Goal: Task Accomplishment & Management: Complete application form

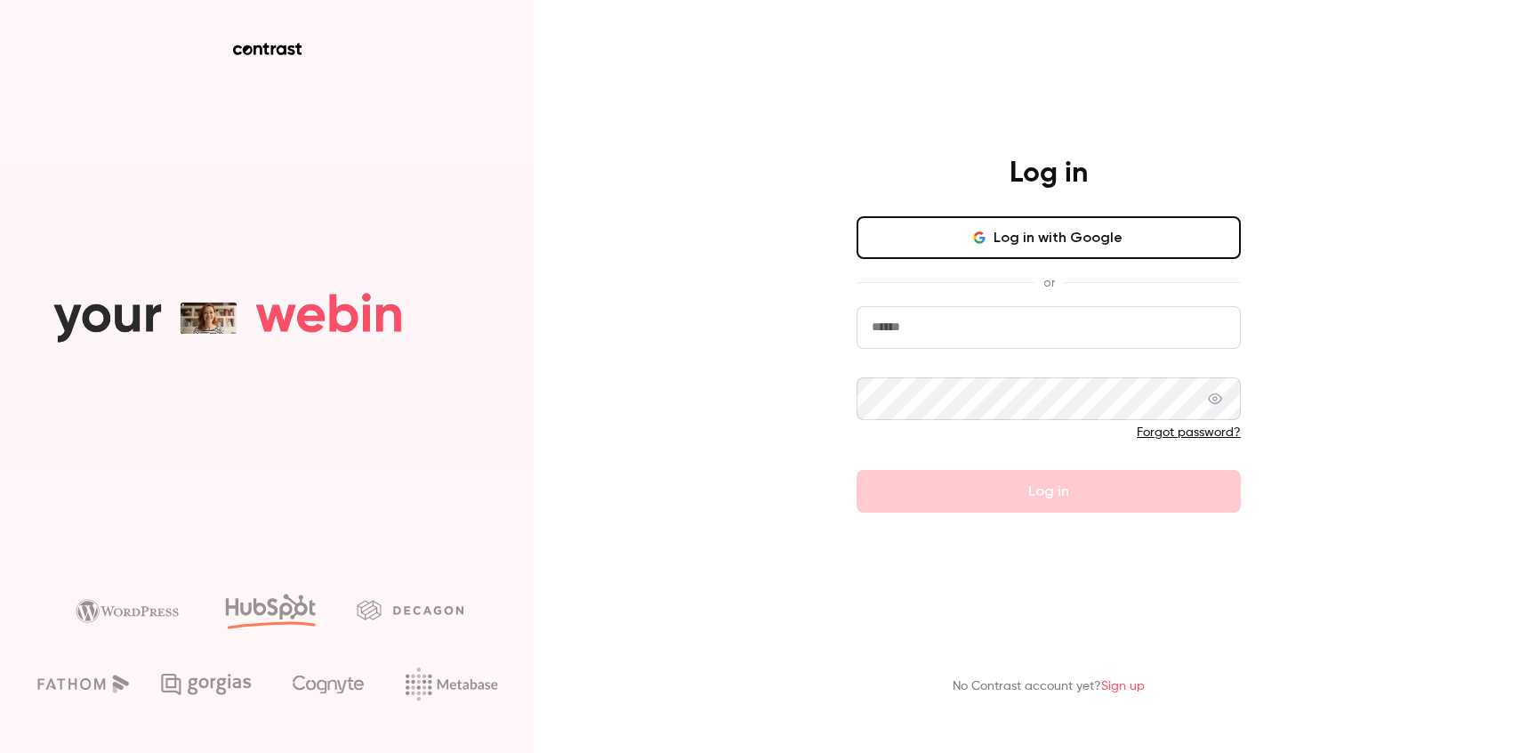
click at [977, 338] on input "email" at bounding box center [1049, 327] width 384 height 43
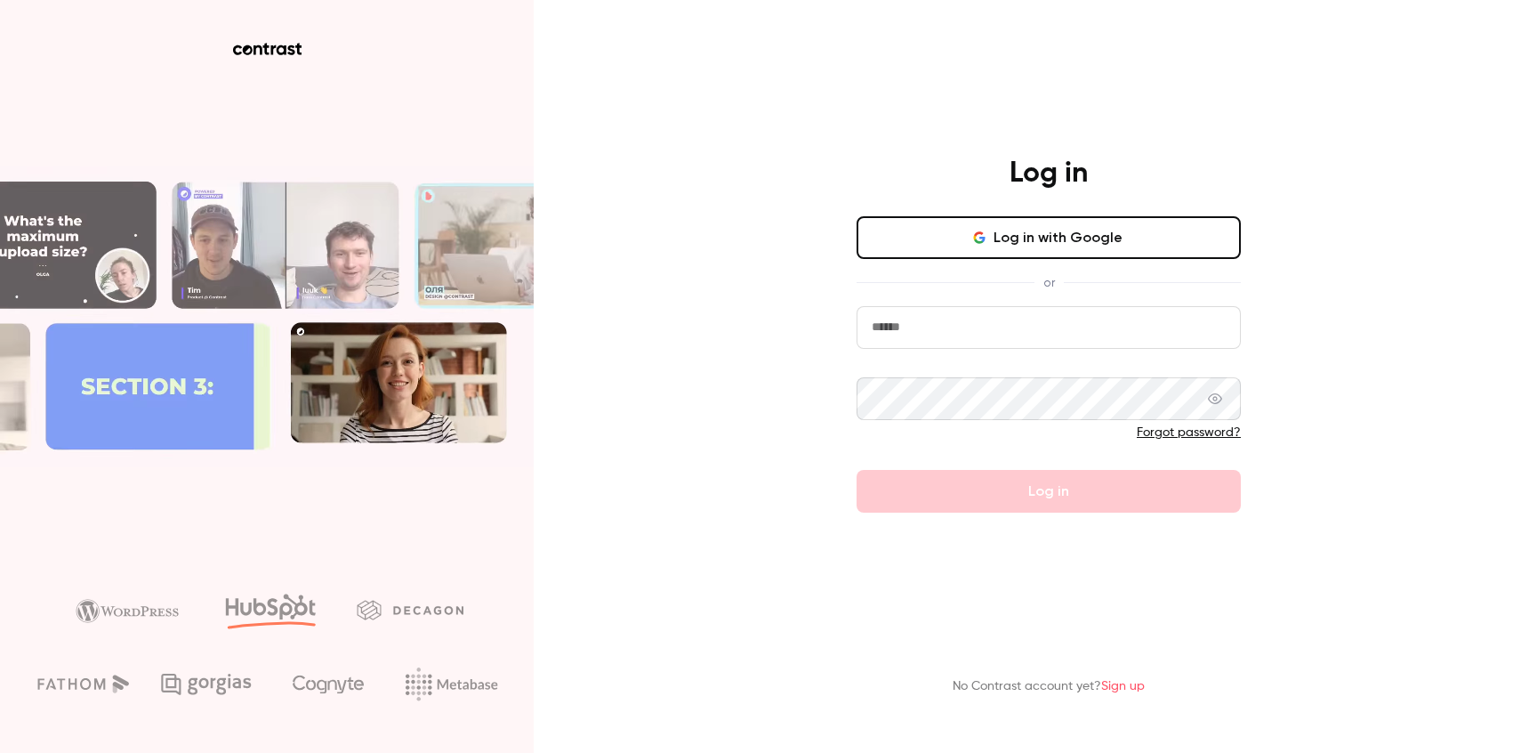
type input "**********"
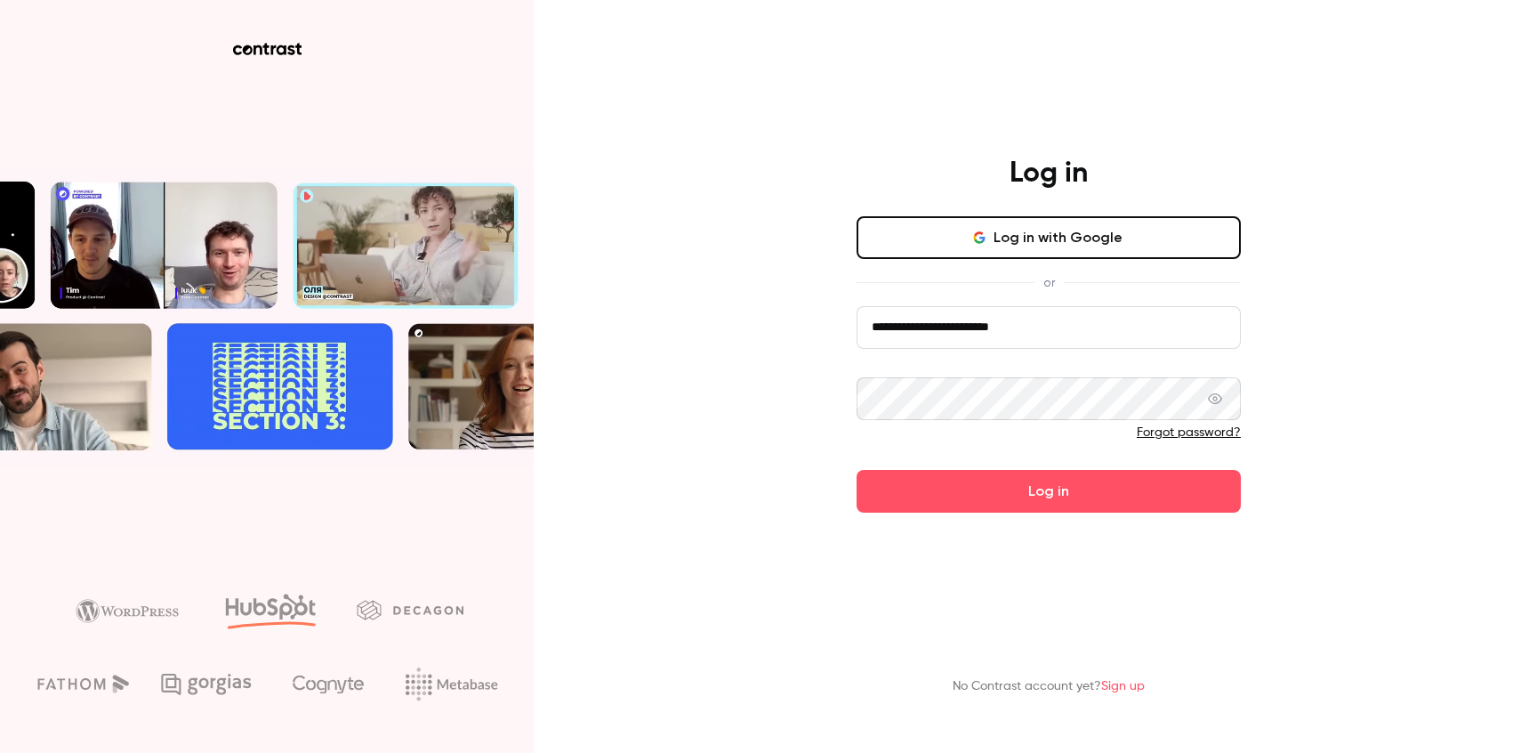
click at [857, 470] on button "Log in" at bounding box center [1049, 491] width 384 height 43
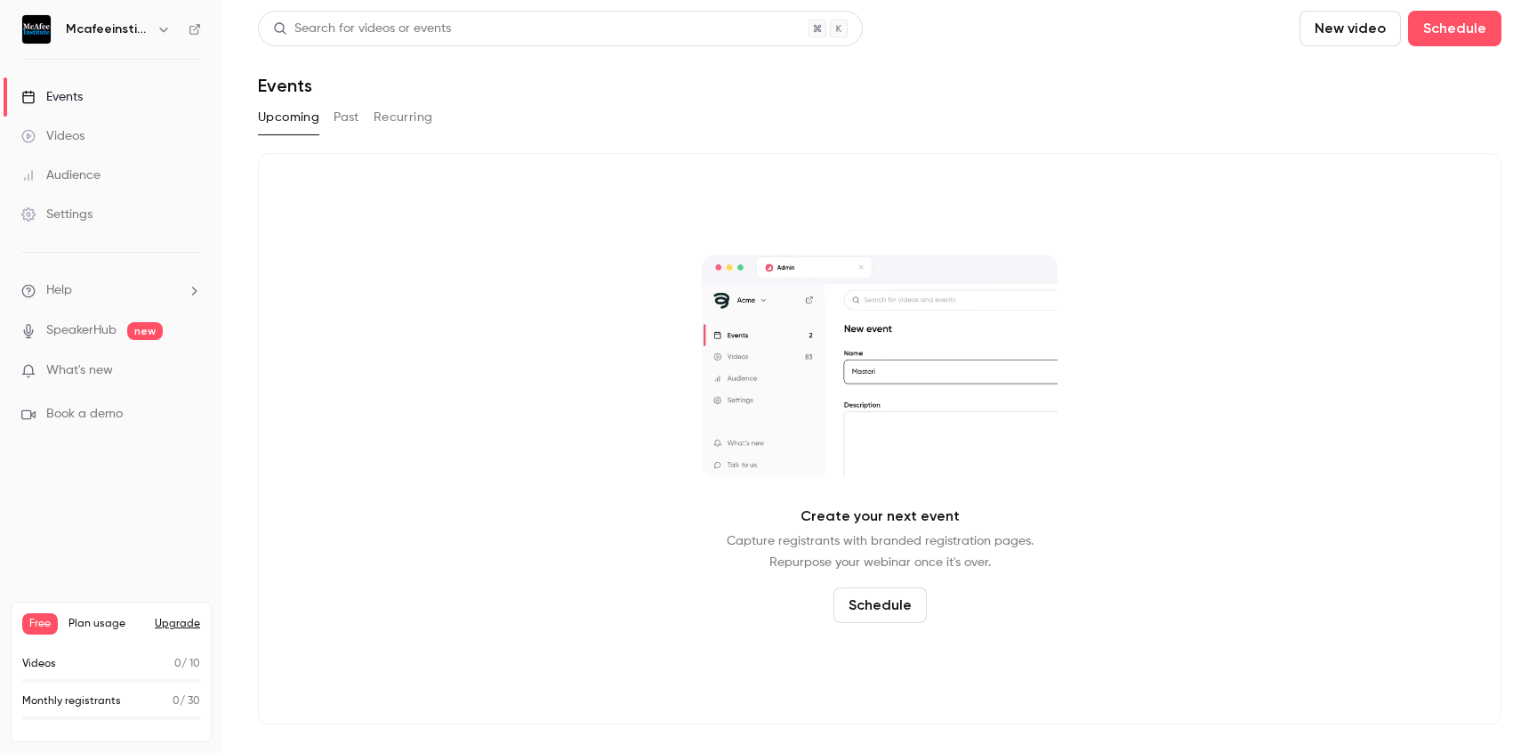
click at [0, 752] on nordpass-portal at bounding box center [0, 753] width 0 height 0
click at [64, 122] on link "Videos" at bounding box center [111, 136] width 222 height 39
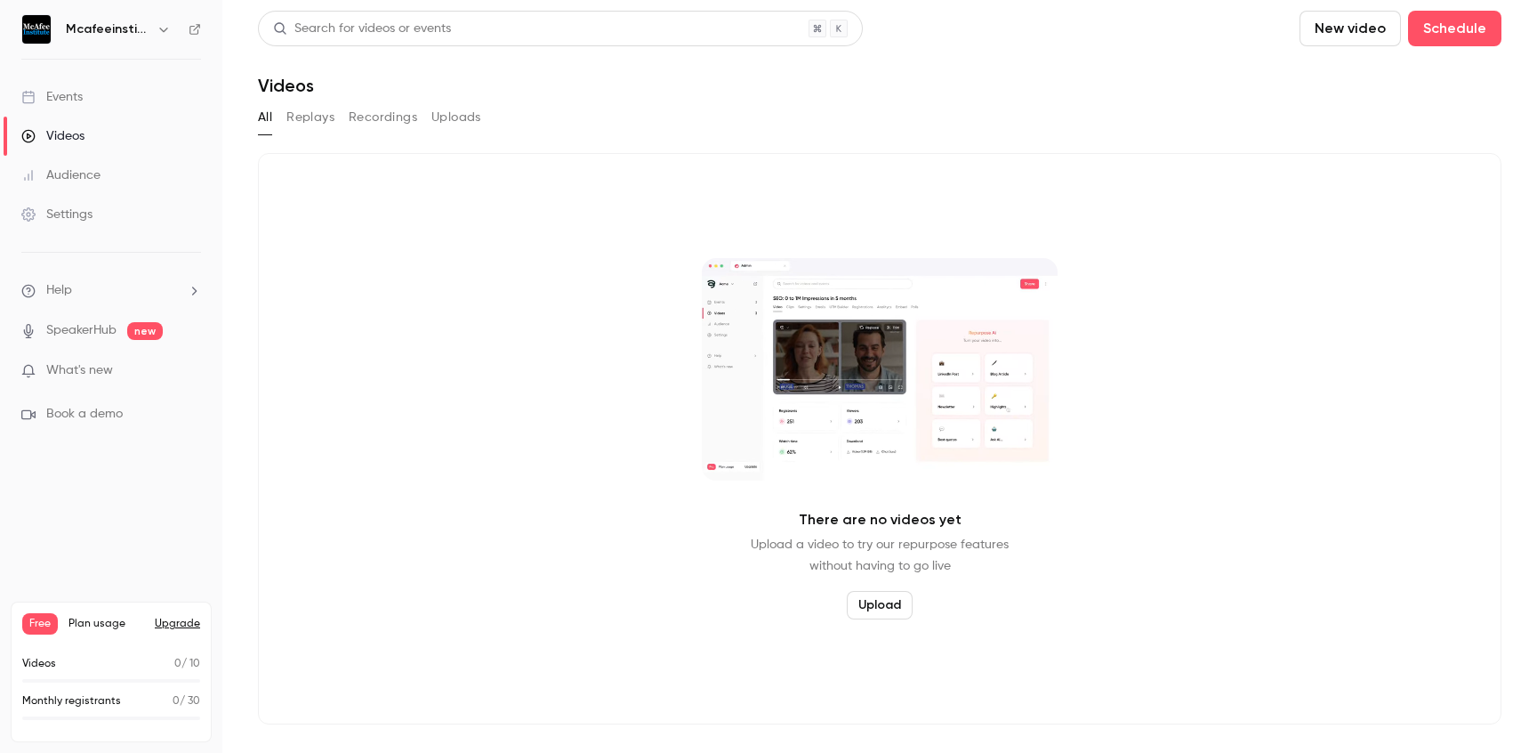
click at [1375, 30] on button "New video" at bounding box center [1350, 29] width 101 height 36
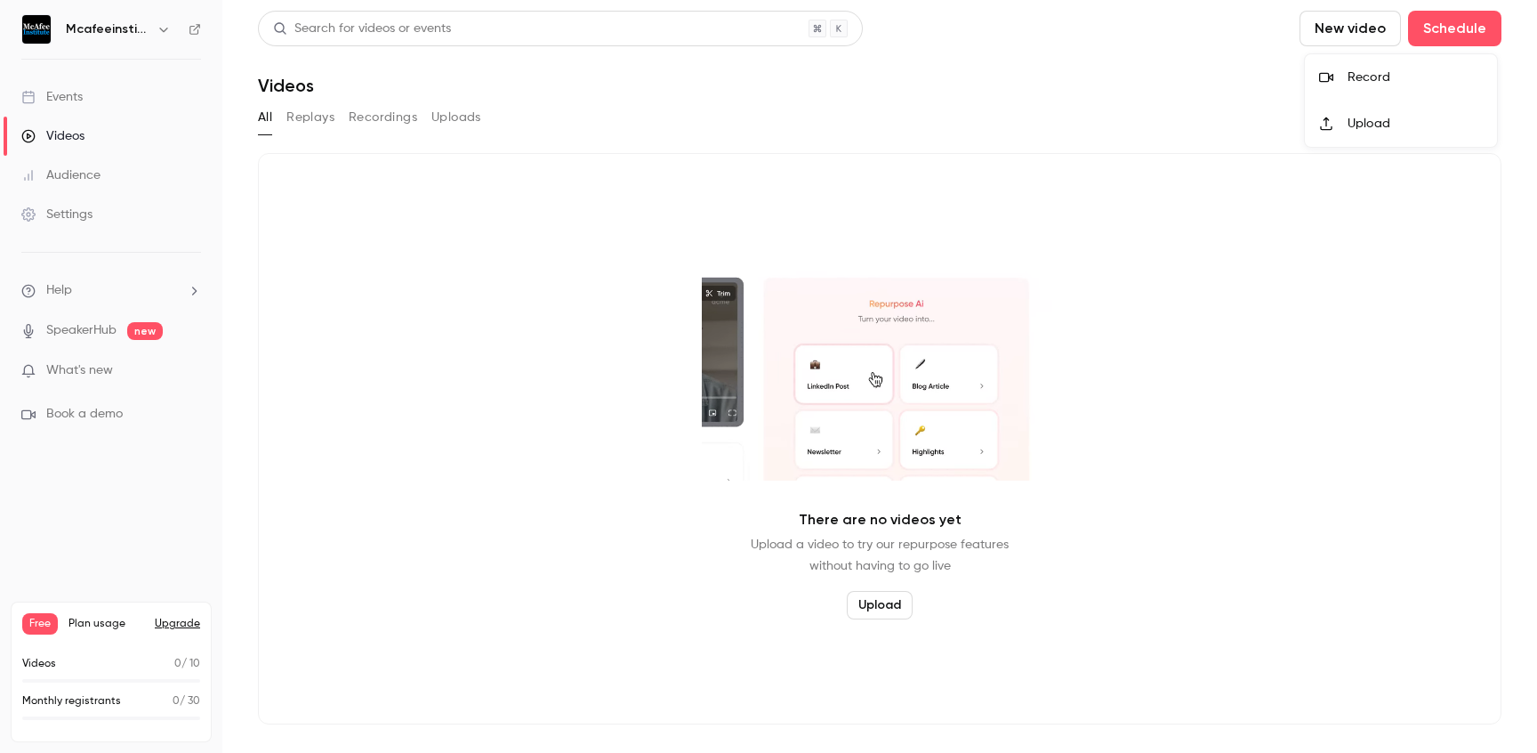
click at [1171, 92] on div at bounding box center [768, 376] width 1537 height 753
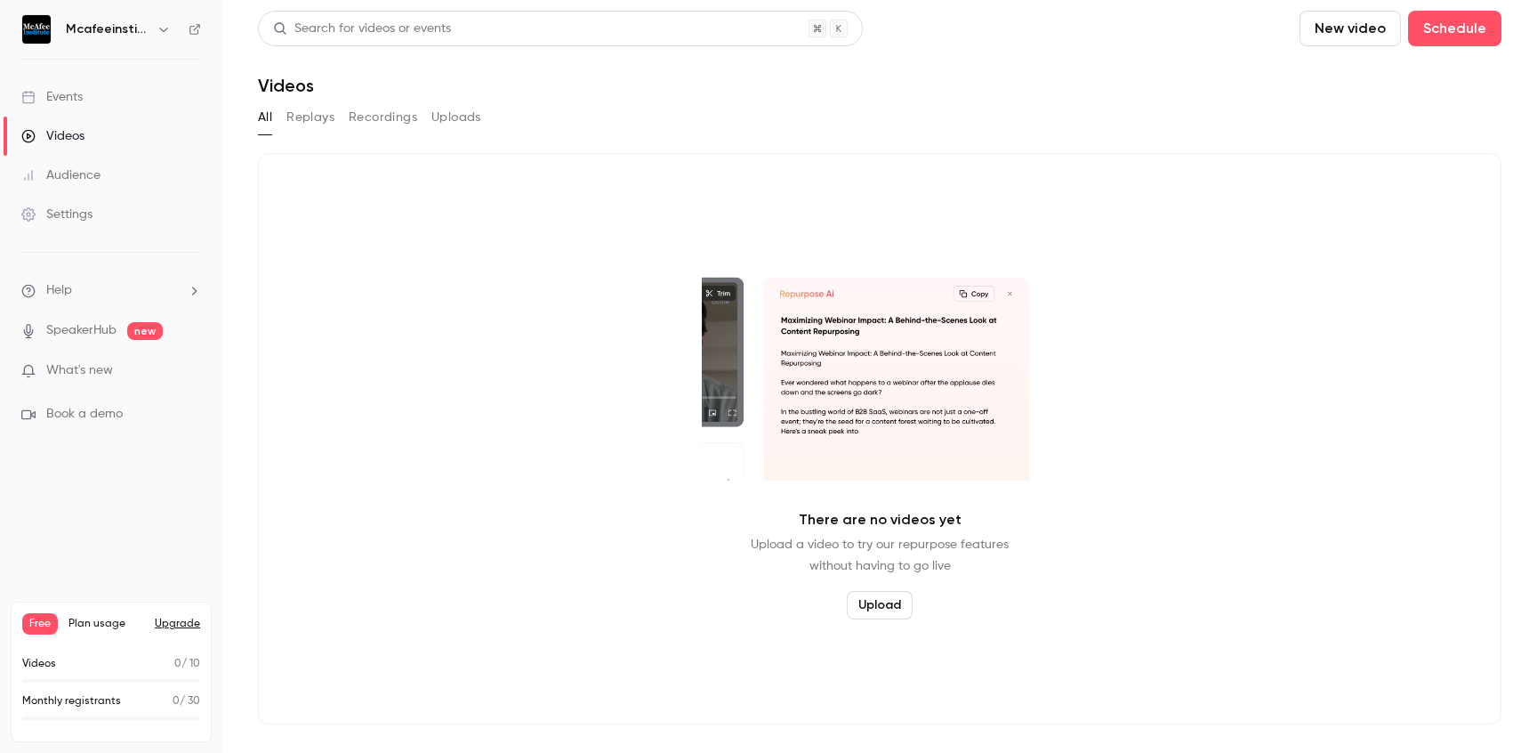
click at [69, 97] on div "Events" at bounding box center [51, 97] width 61 height 18
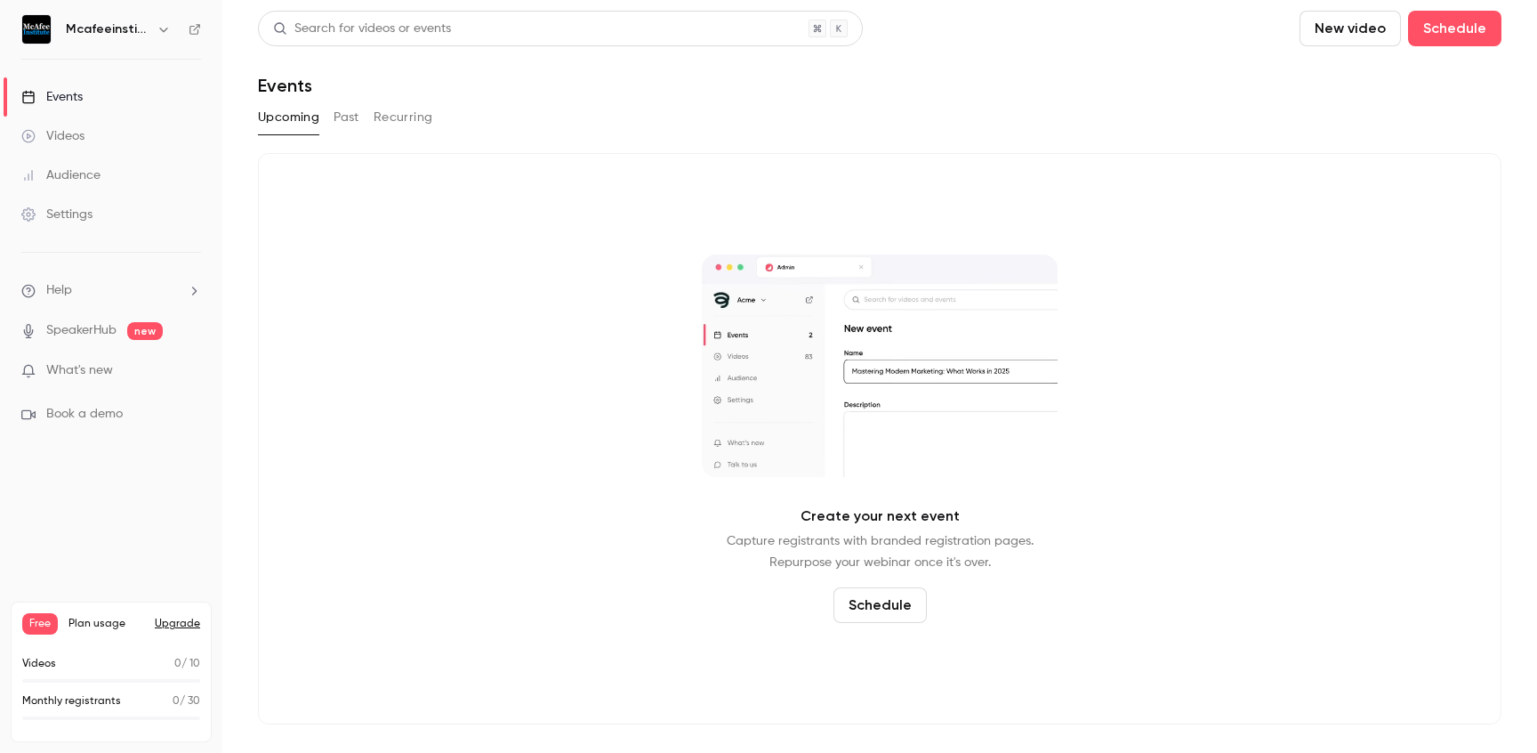
click at [69, 217] on div "Settings" at bounding box center [56, 215] width 71 height 18
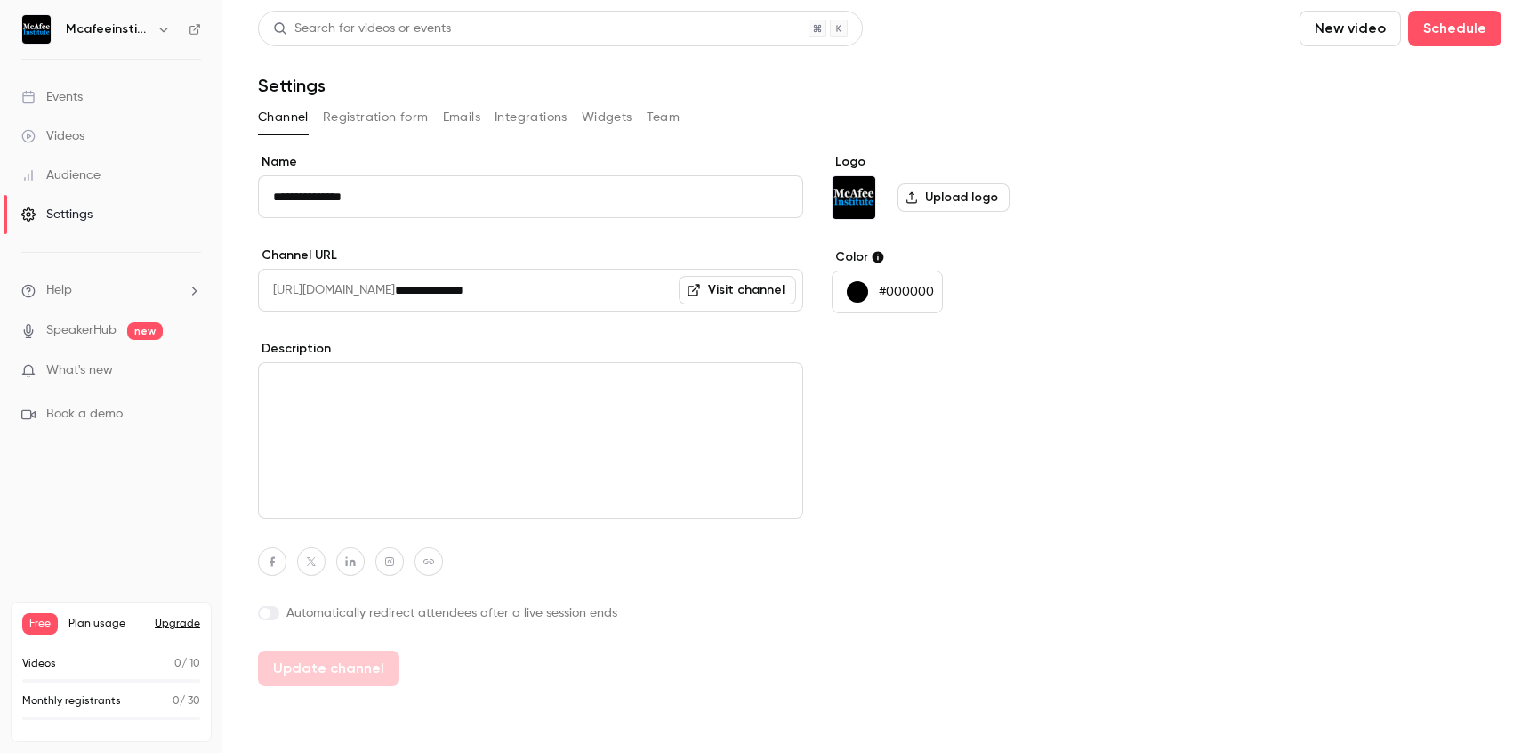
click at [378, 125] on button "Registration form" at bounding box center [376, 117] width 106 height 28
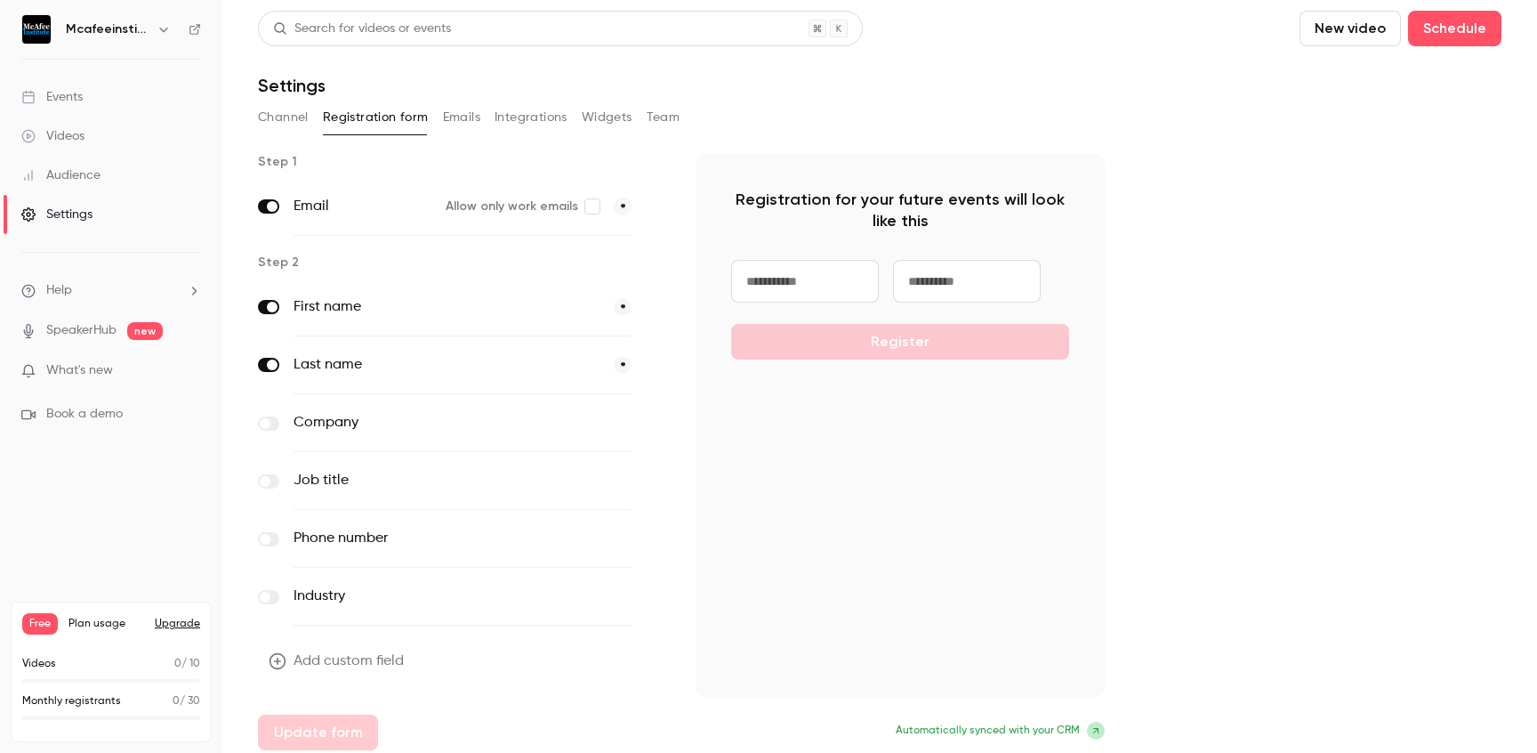
click at [522, 122] on button "Integrations" at bounding box center [531, 117] width 73 height 28
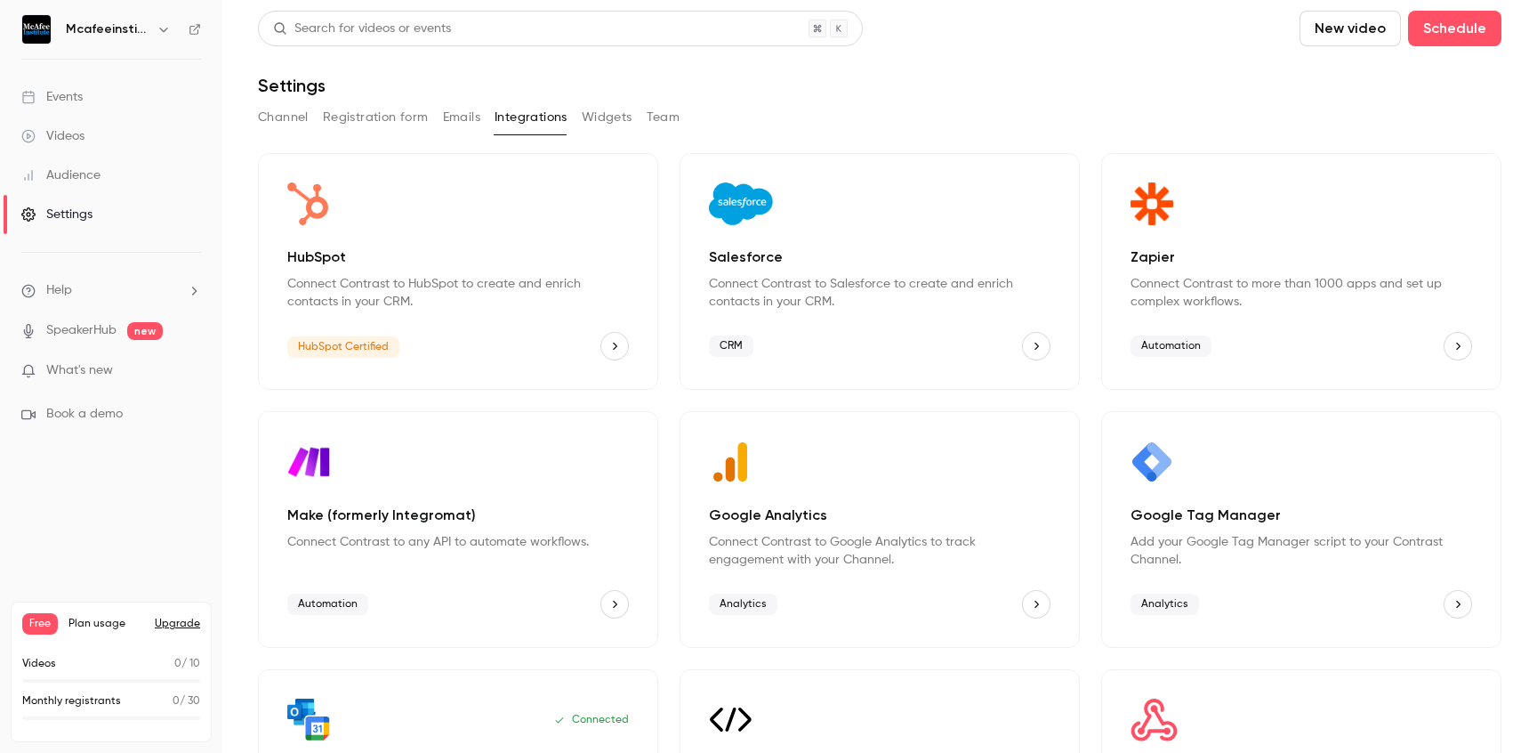
click at [467, 109] on button "Emails" at bounding box center [461, 117] width 37 height 28
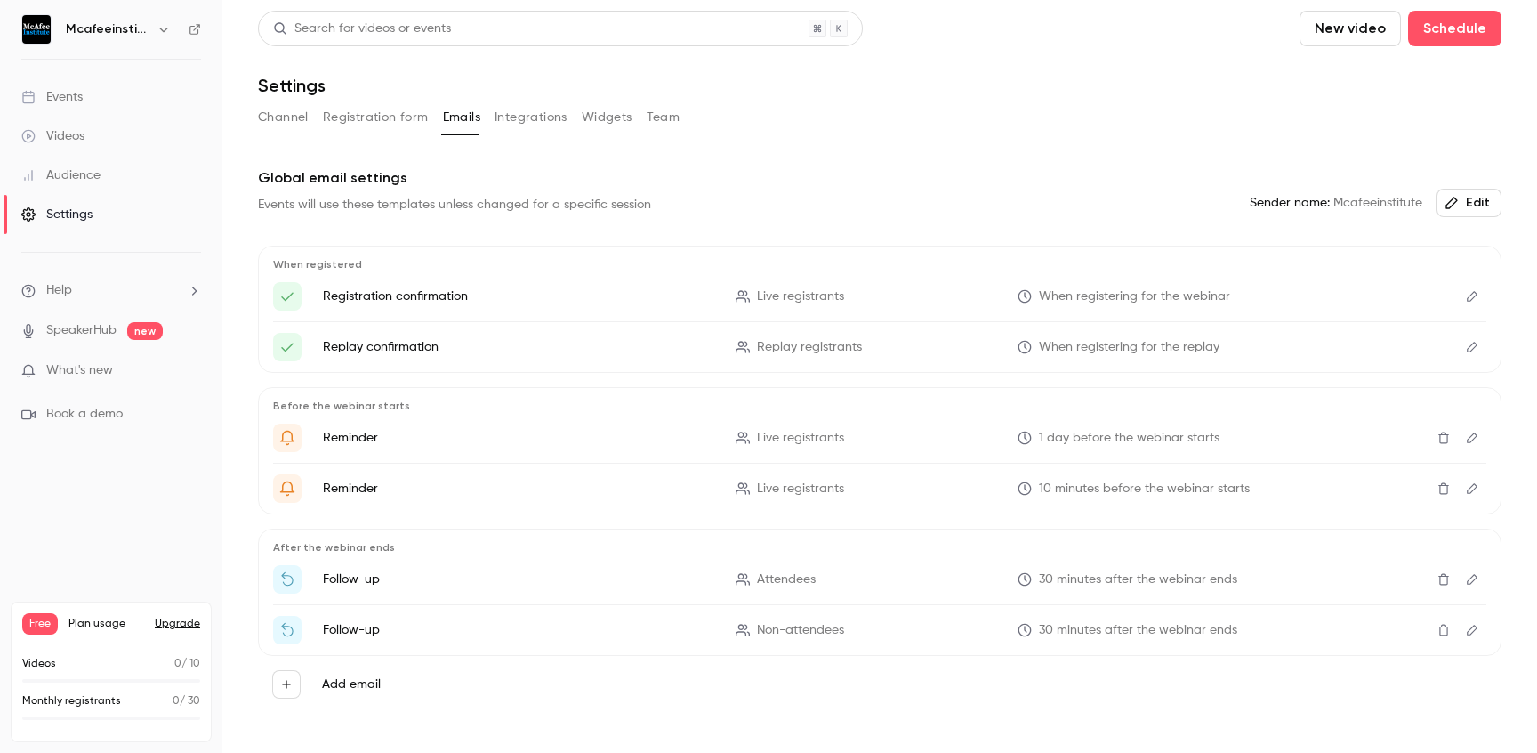
click at [279, 115] on button "Channel" at bounding box center [283, 117] width 51 height 28
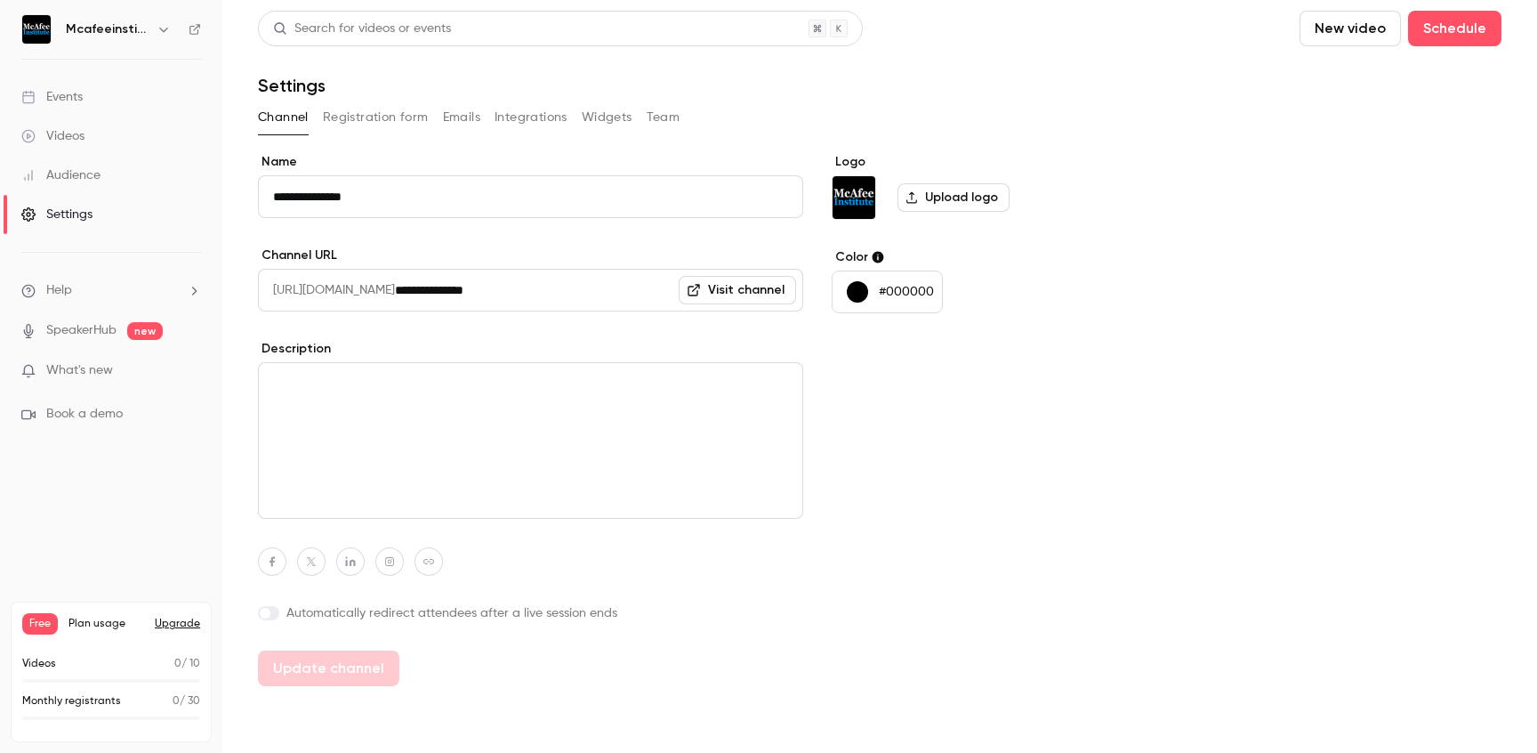
click at [107, 90] on link "Events" at bounding box center [111, 96] width 222 height 39
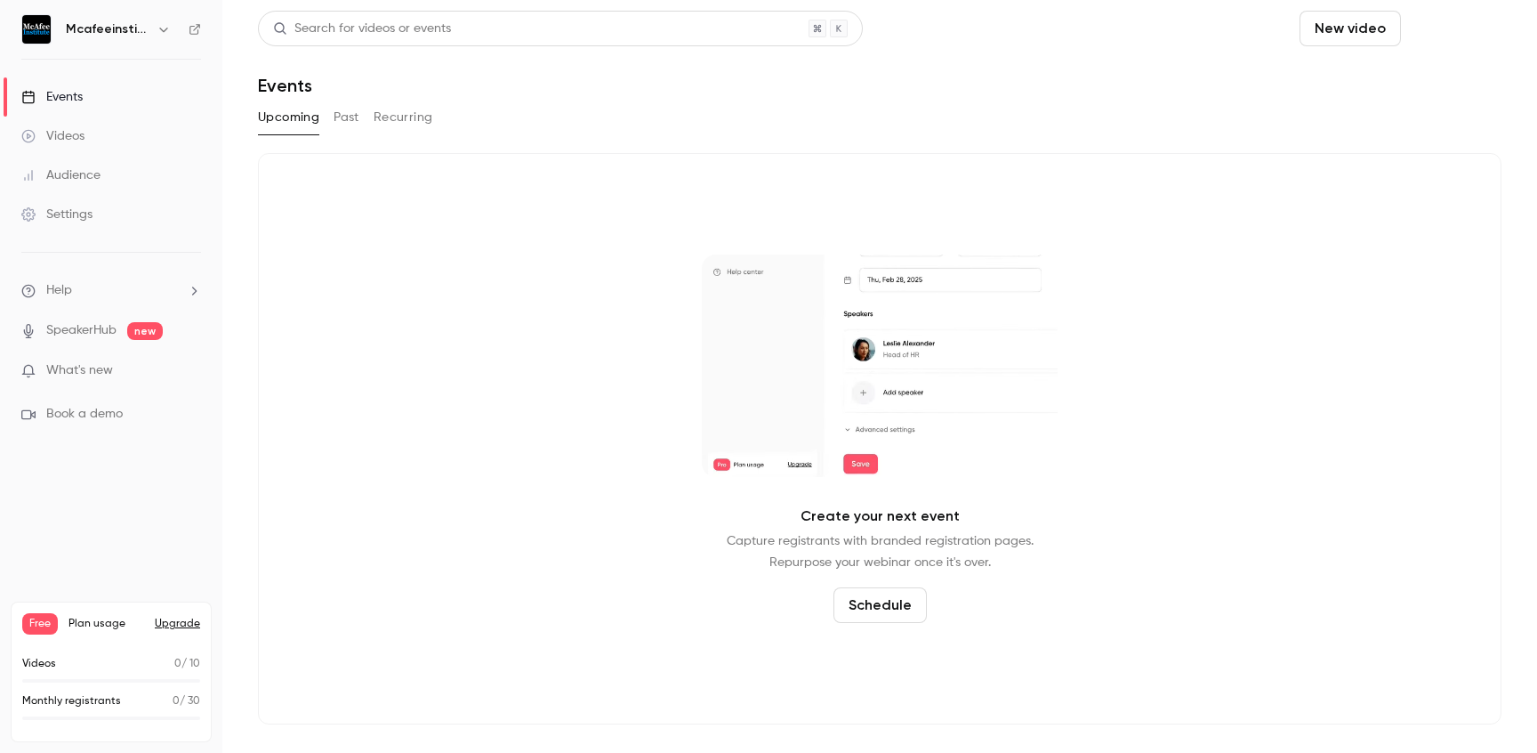
click at [1444, 30] on button "Schedule" at bounding box center [1454, 29] width 93 height 36
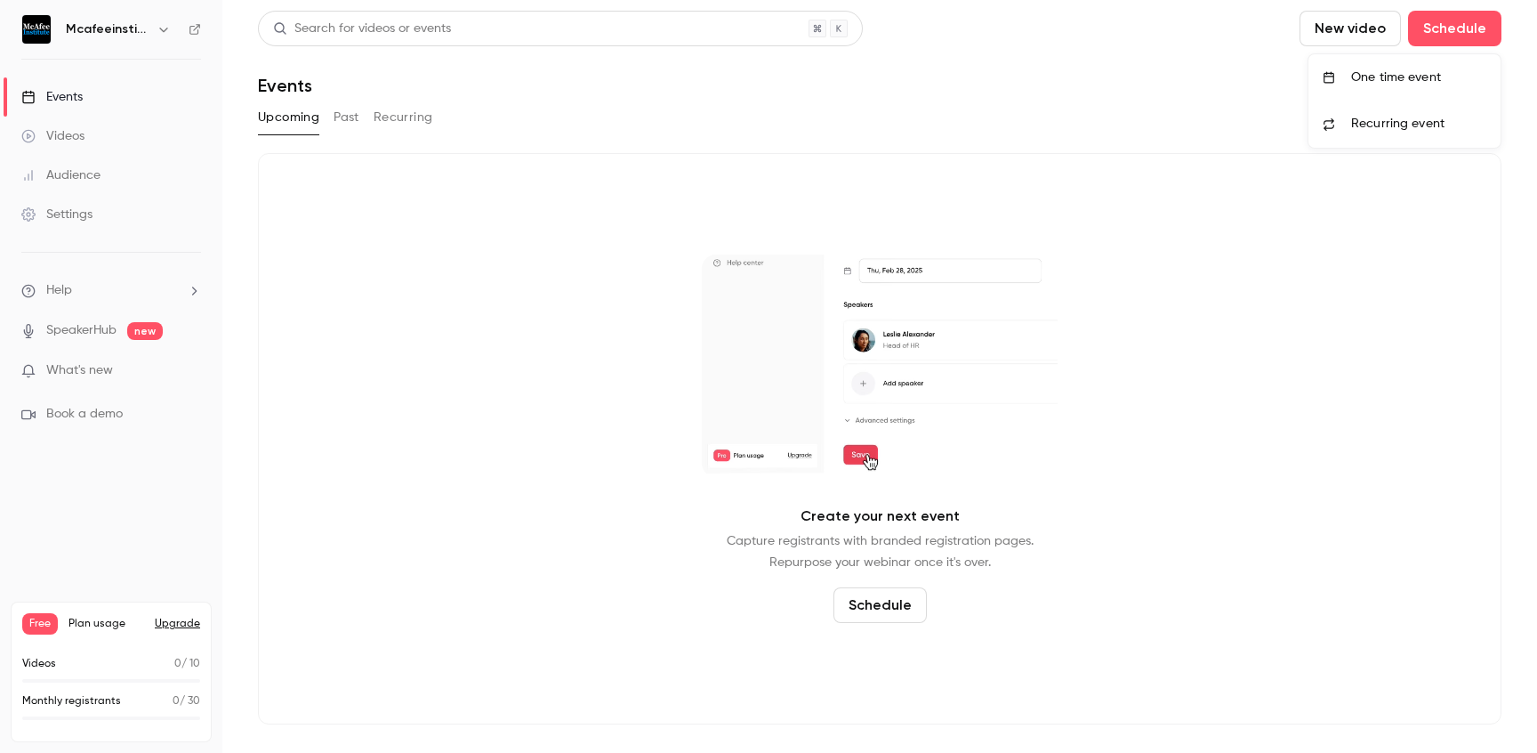
click at [1383, 77] on div "One time event" at bounding box center [1418, 78] width 135 height 18
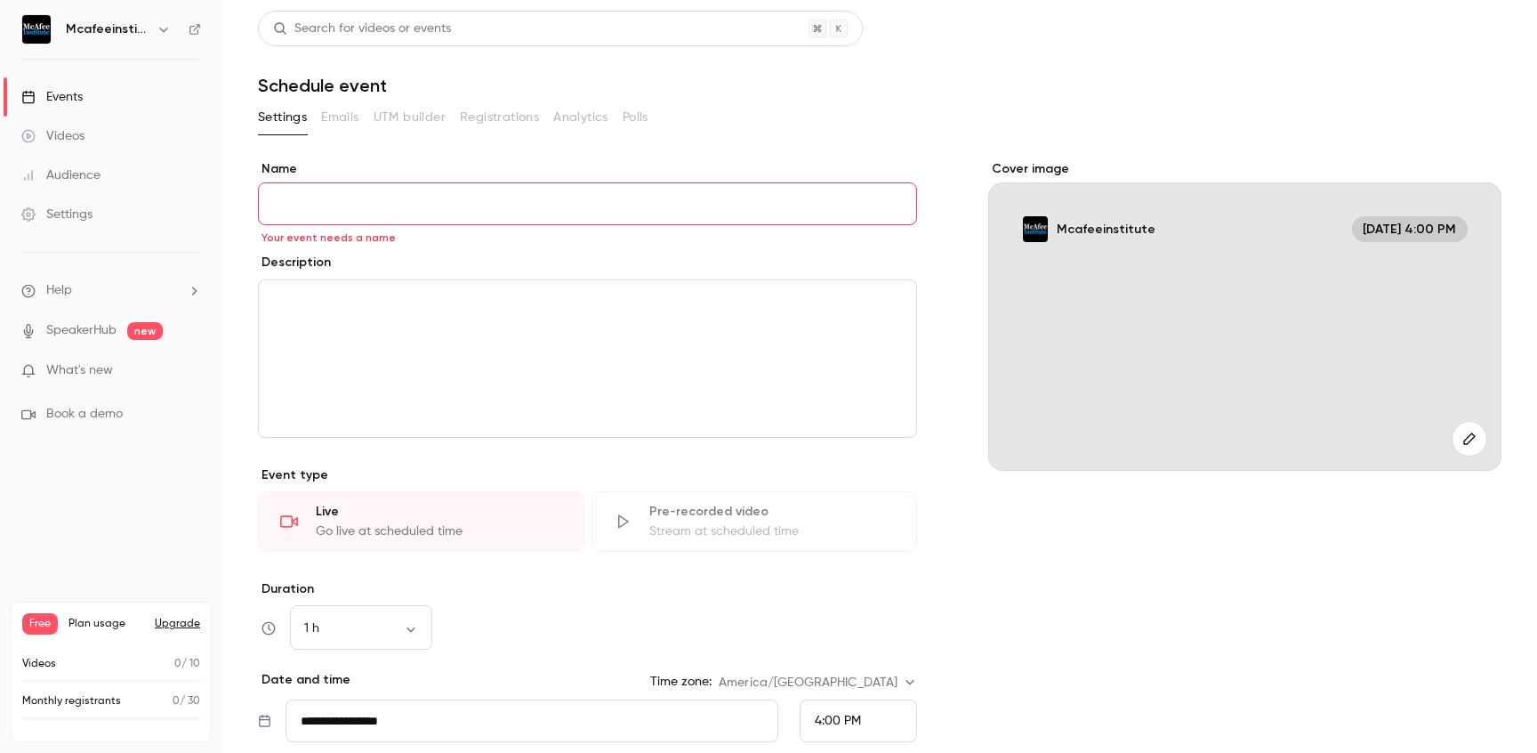
click at [526, 174] on label "Name" at bounding box center [587, 169] width 659 height 18
click at [526, 182] on input "Name" at bounding box center [587, 203] width 659 height 43
click at [881, 32] on div "Search for videos or events" at bounding box center [880, 29] width 1244 height 36
click at [721, 531] on div "Stream at scheduled time" at bounding box center [772, 531] width 246 height 18
click at [791, 523] on div "Stream at scheduled time" at bounding box center [772, 531] width 246 height 18
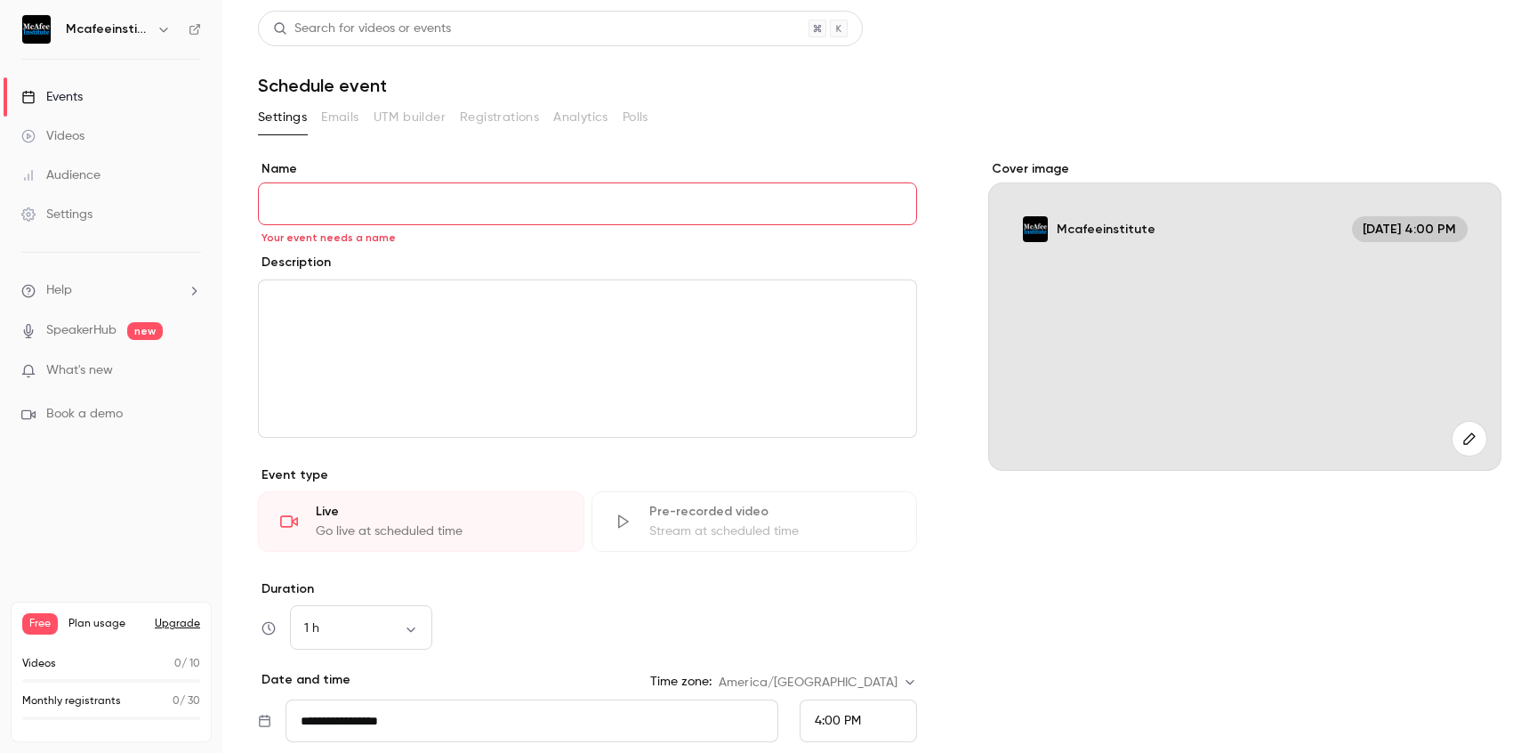
click at [311, 204] on input "Name" at bounding box center [587, 203] width 659 height 43
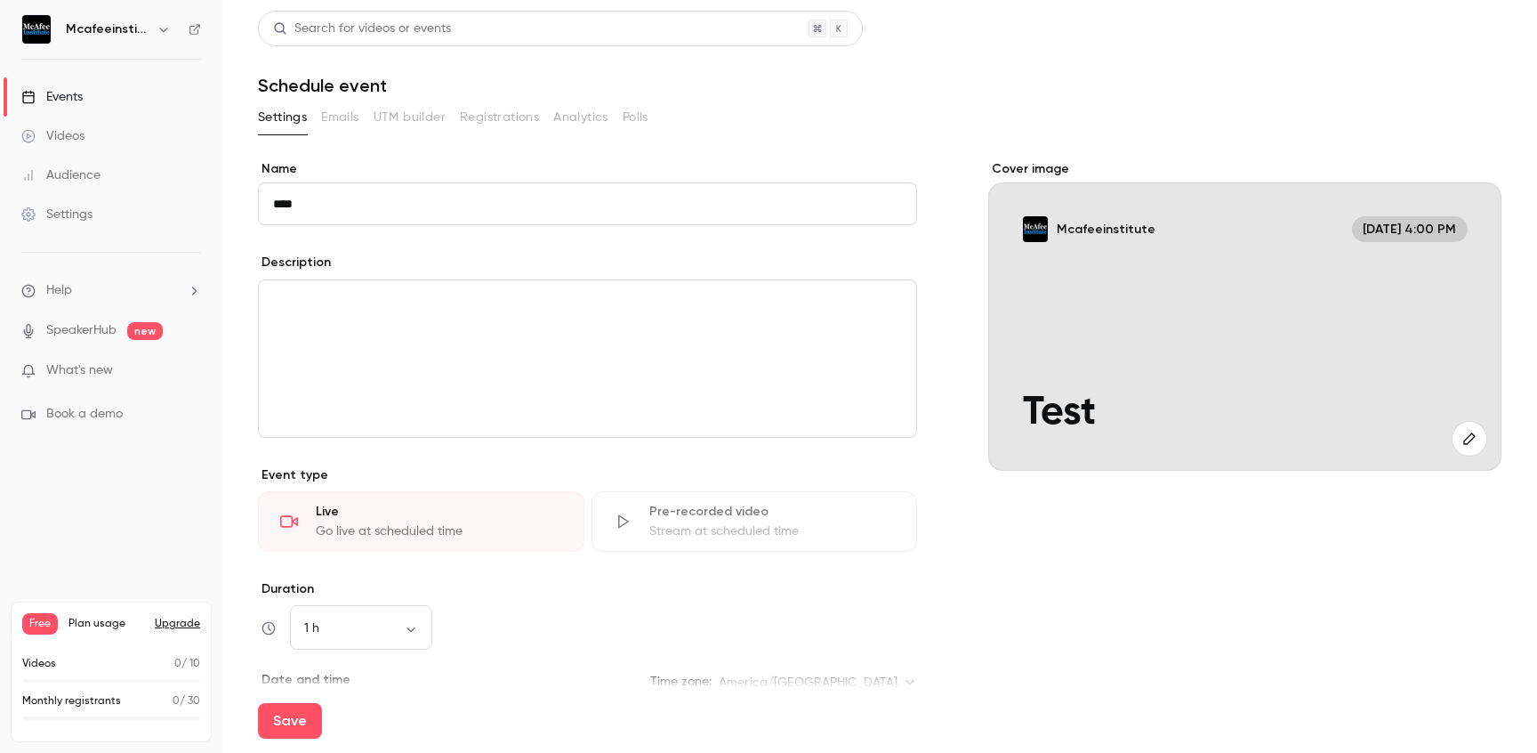
type input "****"
click at [387, 138] on div "Settings Emails UTM builder Registrations Analytics Polls" at bounding box center [880, 121] width 1244 height 36
click at [288, 717] on button "Save" at bounding box center [290, 721] width 64 height 36
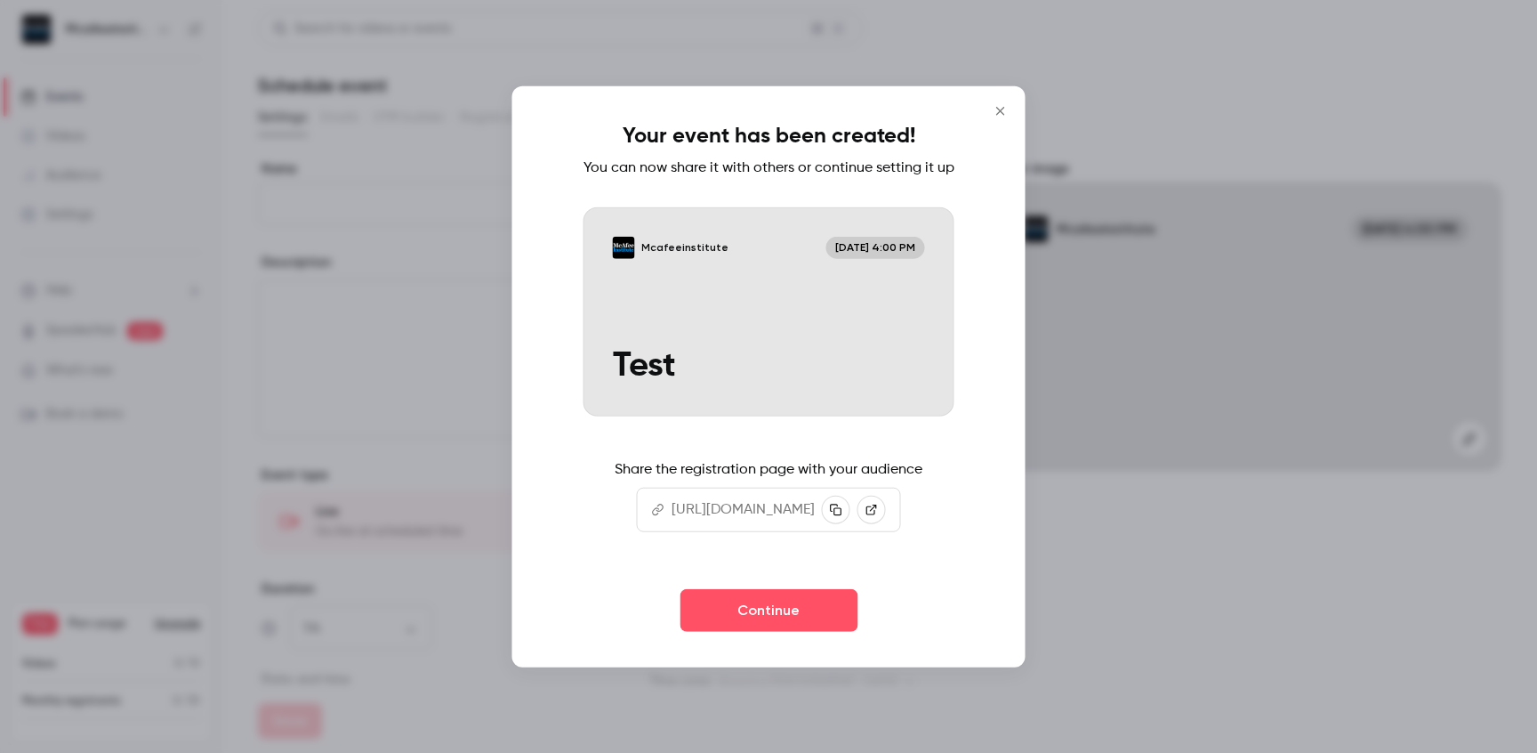
click at [1004, 107] on icon "Close" at bounding box center [1000, 111] width 8 height 8
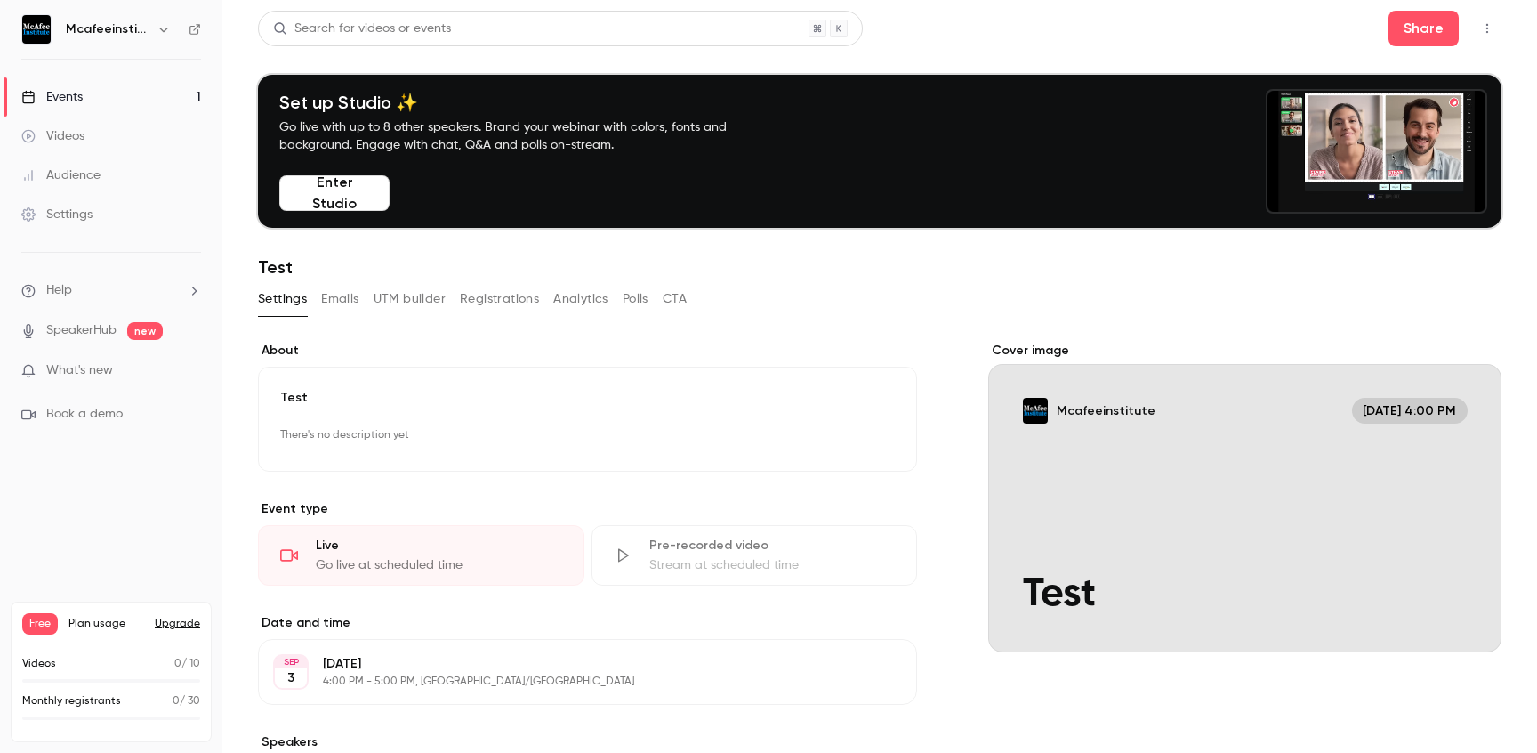
click at [470, 384] on div "Test There's no description yet Edit" at bounding box center [587, 419] width 659 height 105
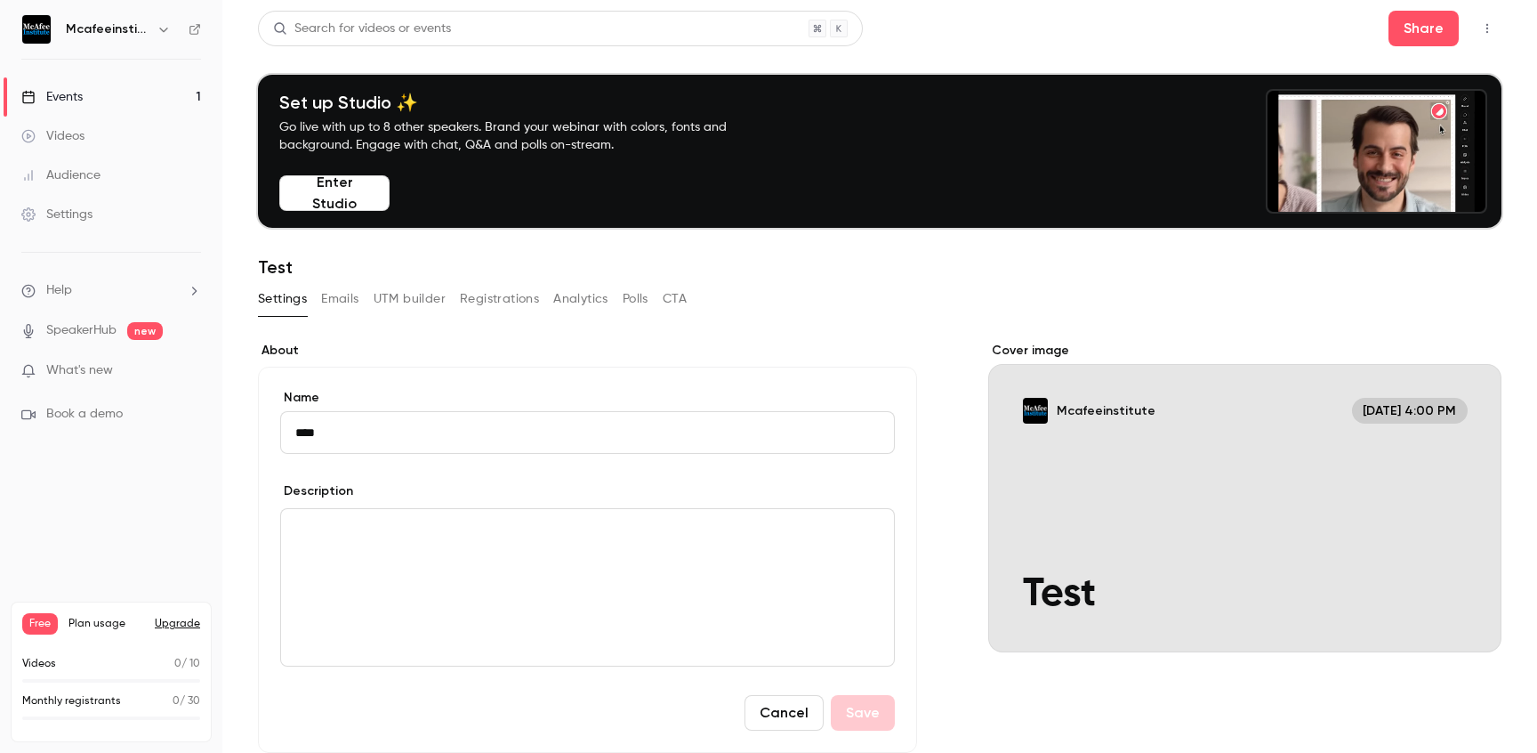
click at [480, 352] on label "About" at bounding box center [587, 351] width 659 height 18
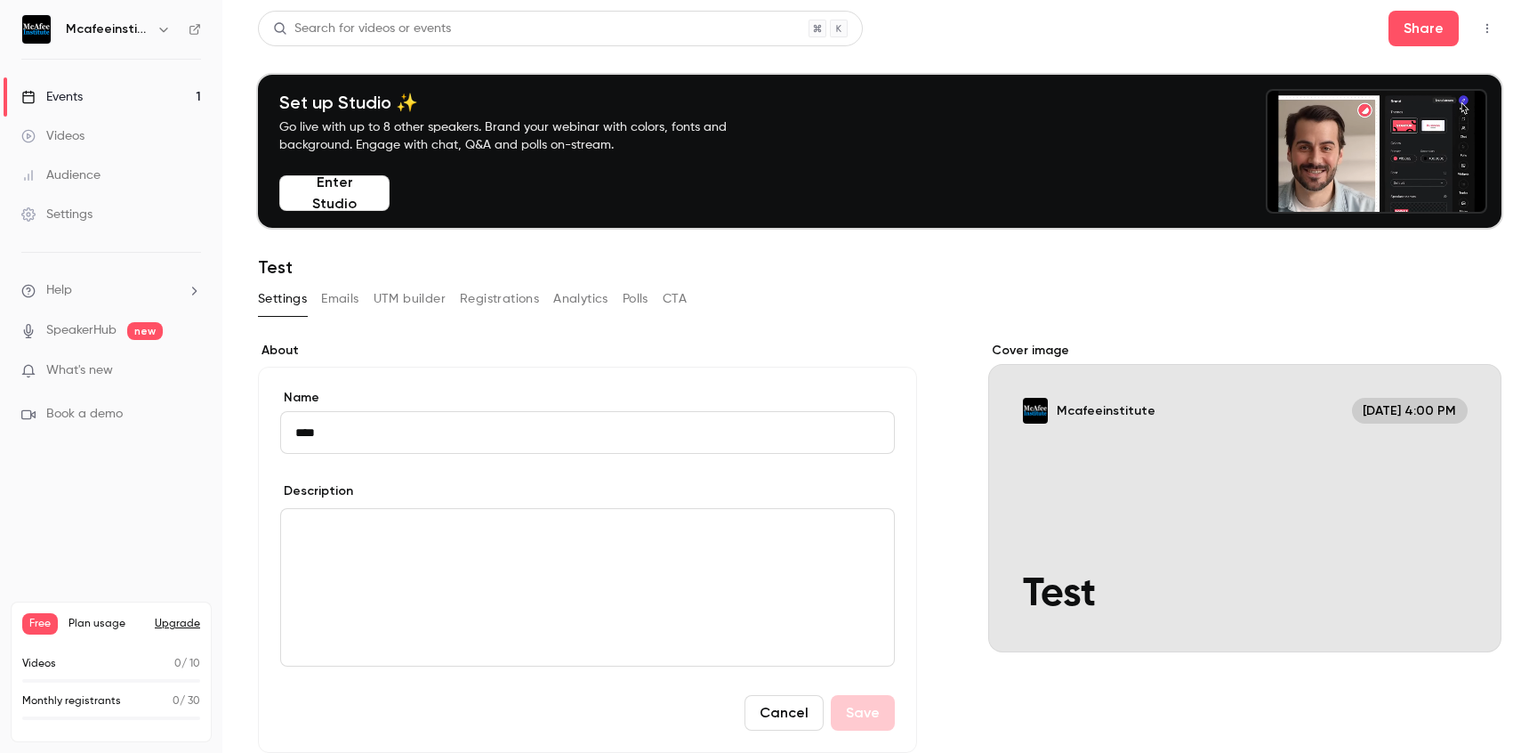
click at [341, 311] on button "Emails" at bounding box center [339, 299] width 37 height 28
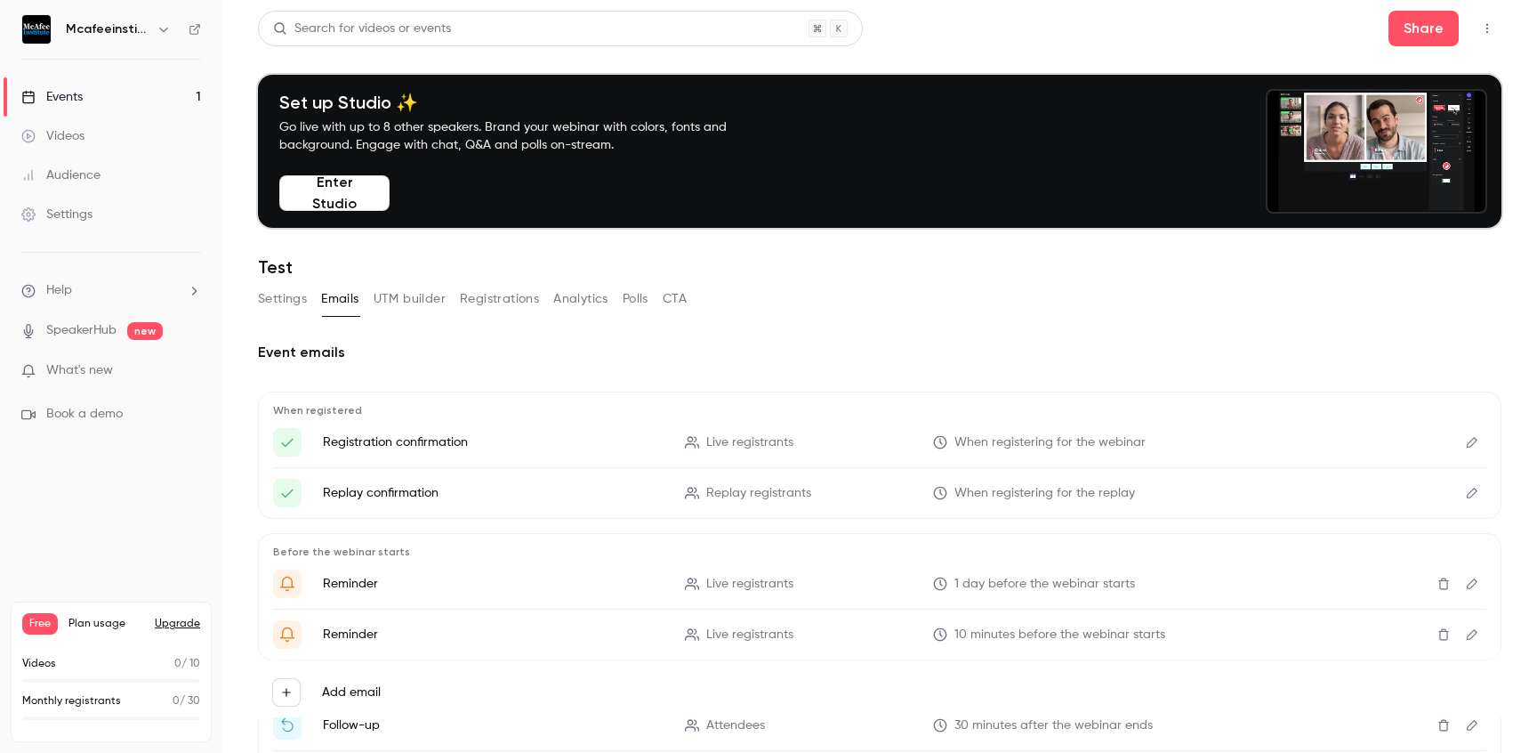
click at [396, 297] on button "UTM builder" at bounding box center [410, 299] width 72 height 28
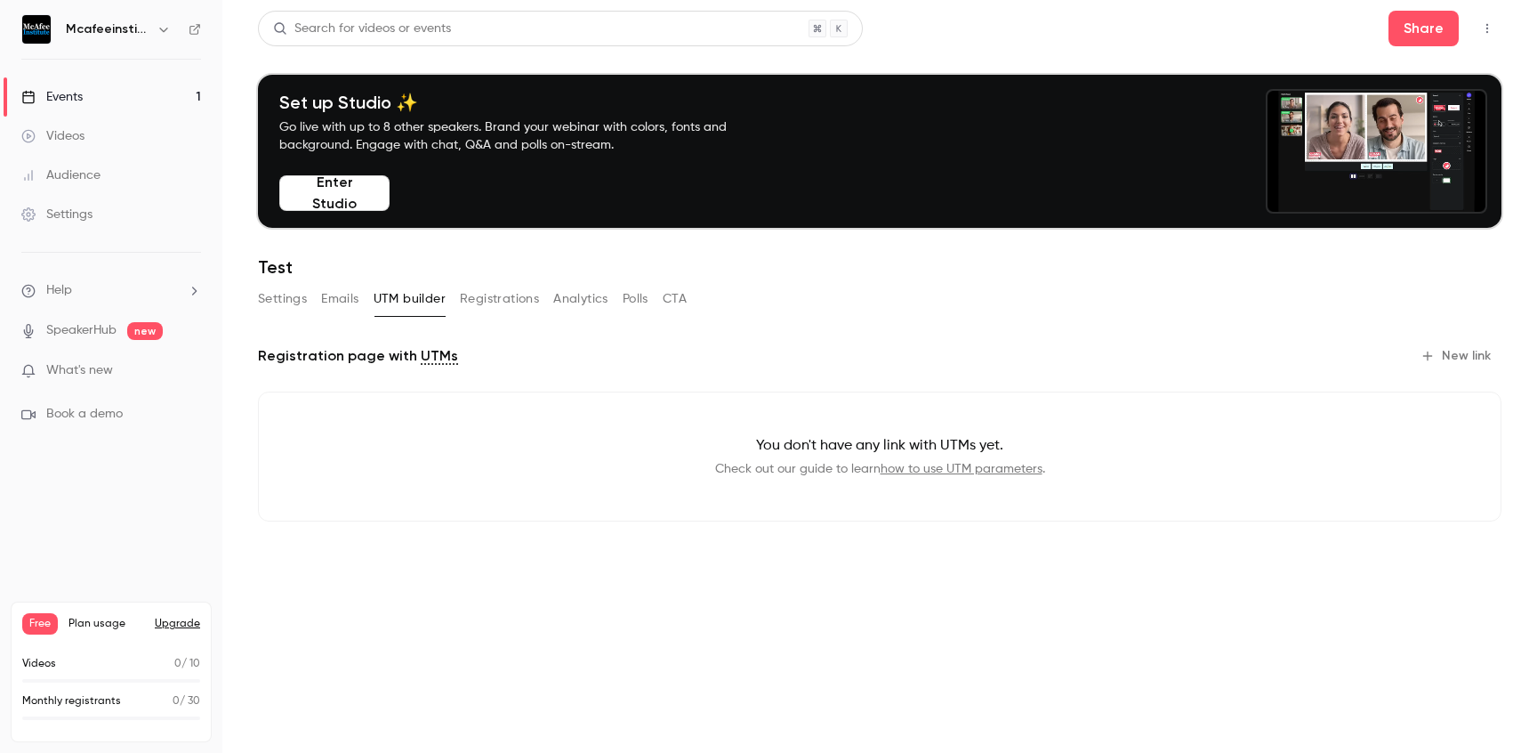
click at [473, 306] on button "Registrations" at bounding box center [499, 299] width 79 height 28
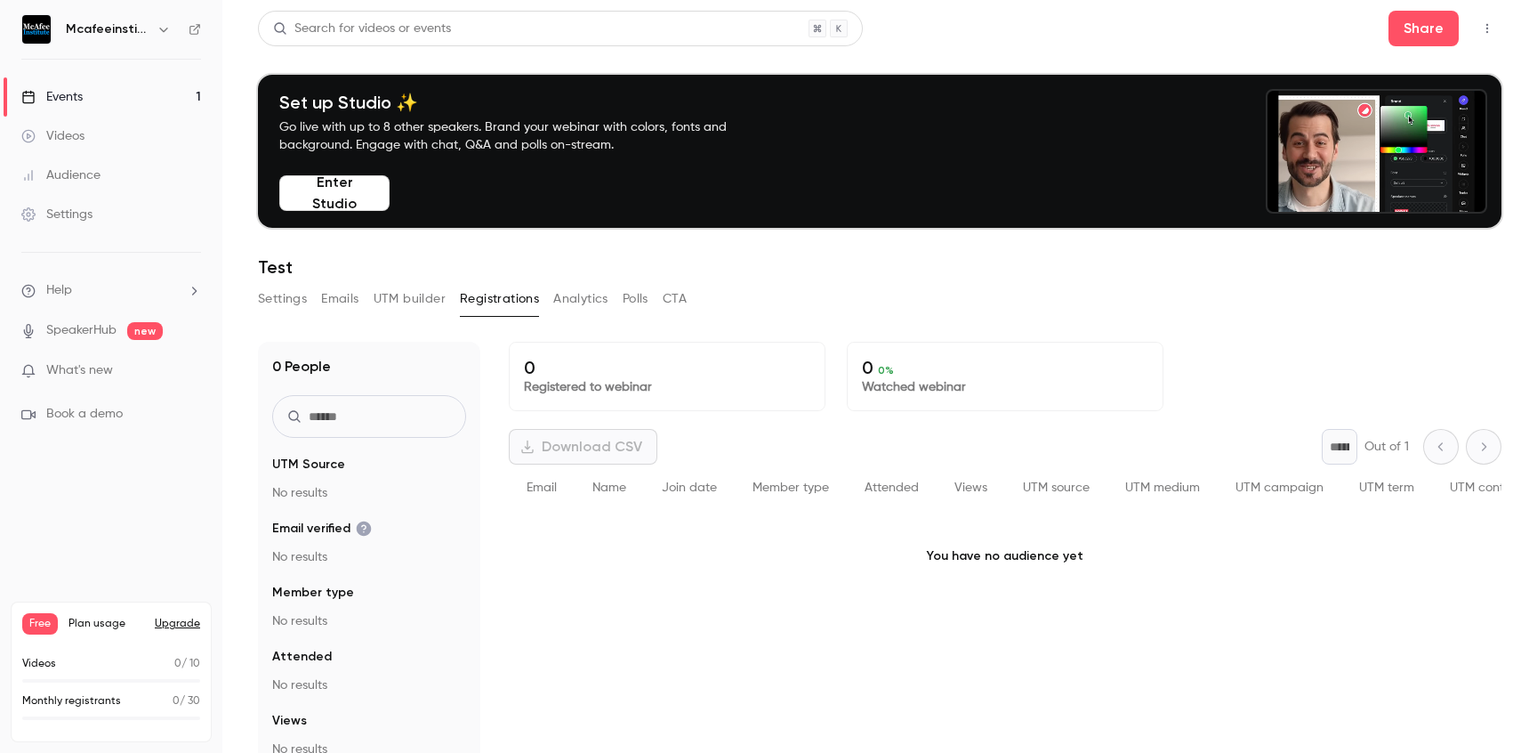
click at [572, 303] on button "Analytics" at bounding box center [580, 299] width 55 height 28
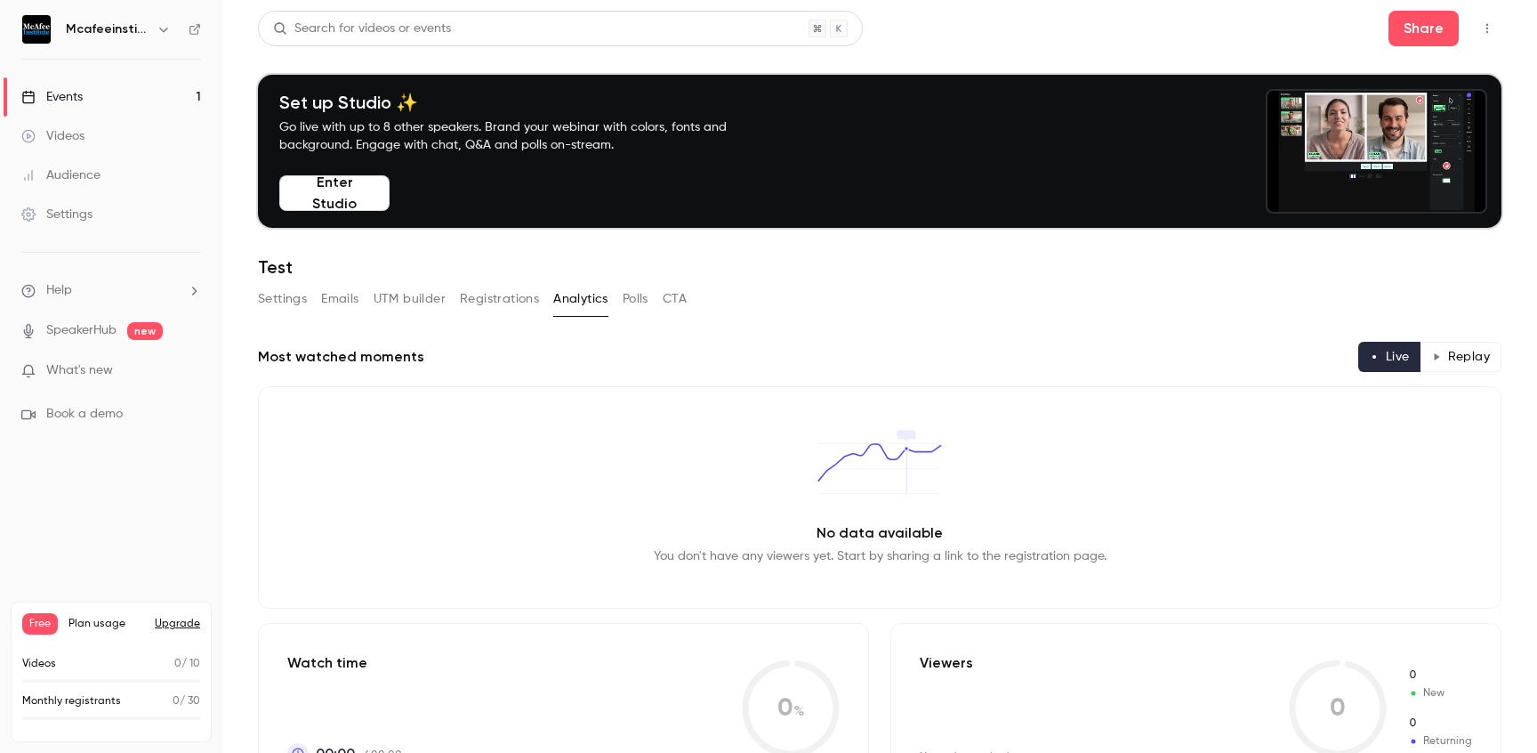
click at [628, 291] on button "Polls" at bounding box center [636, 299] width 26 height 28
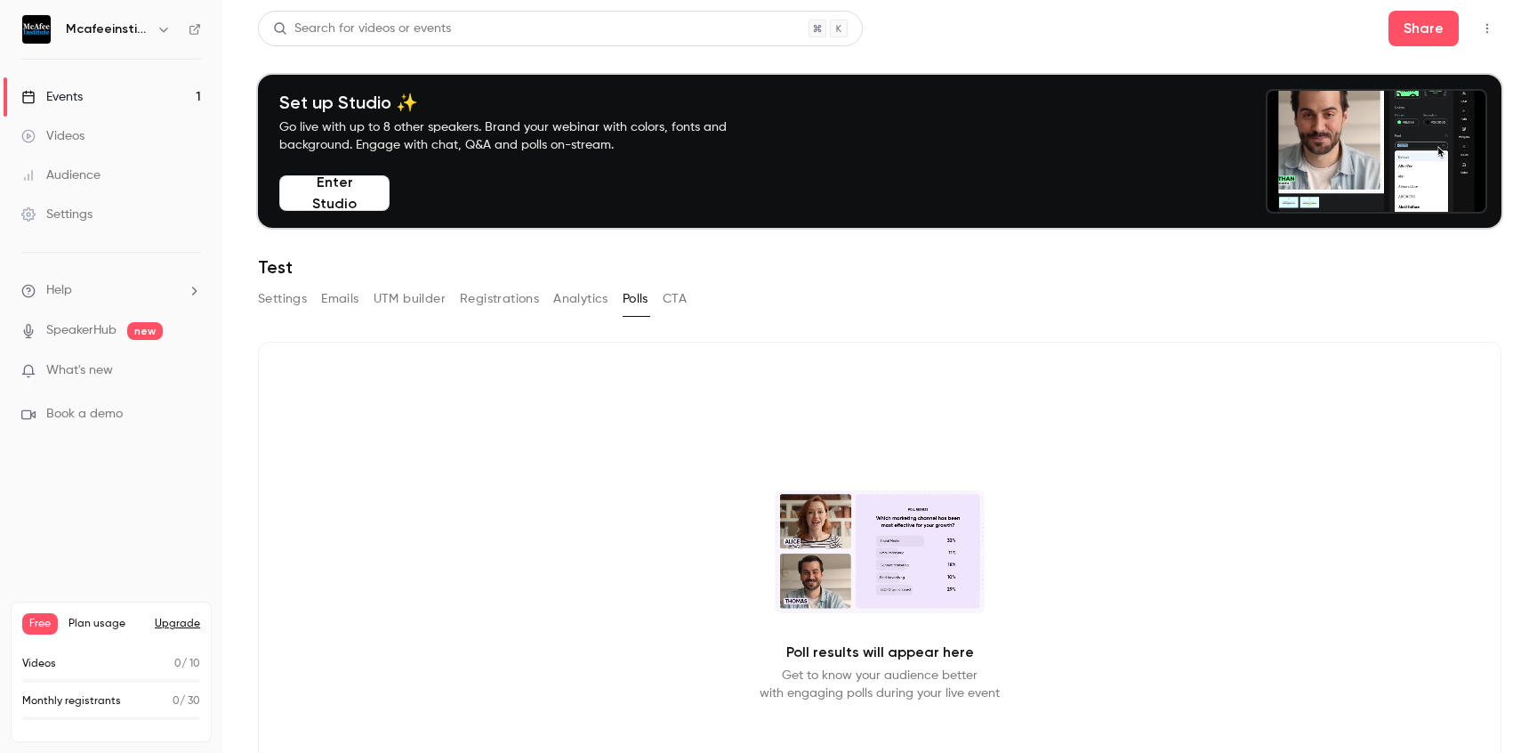
click at [676, 303] on button "CTA" at bounding box center [675, 299] width 24 height 28
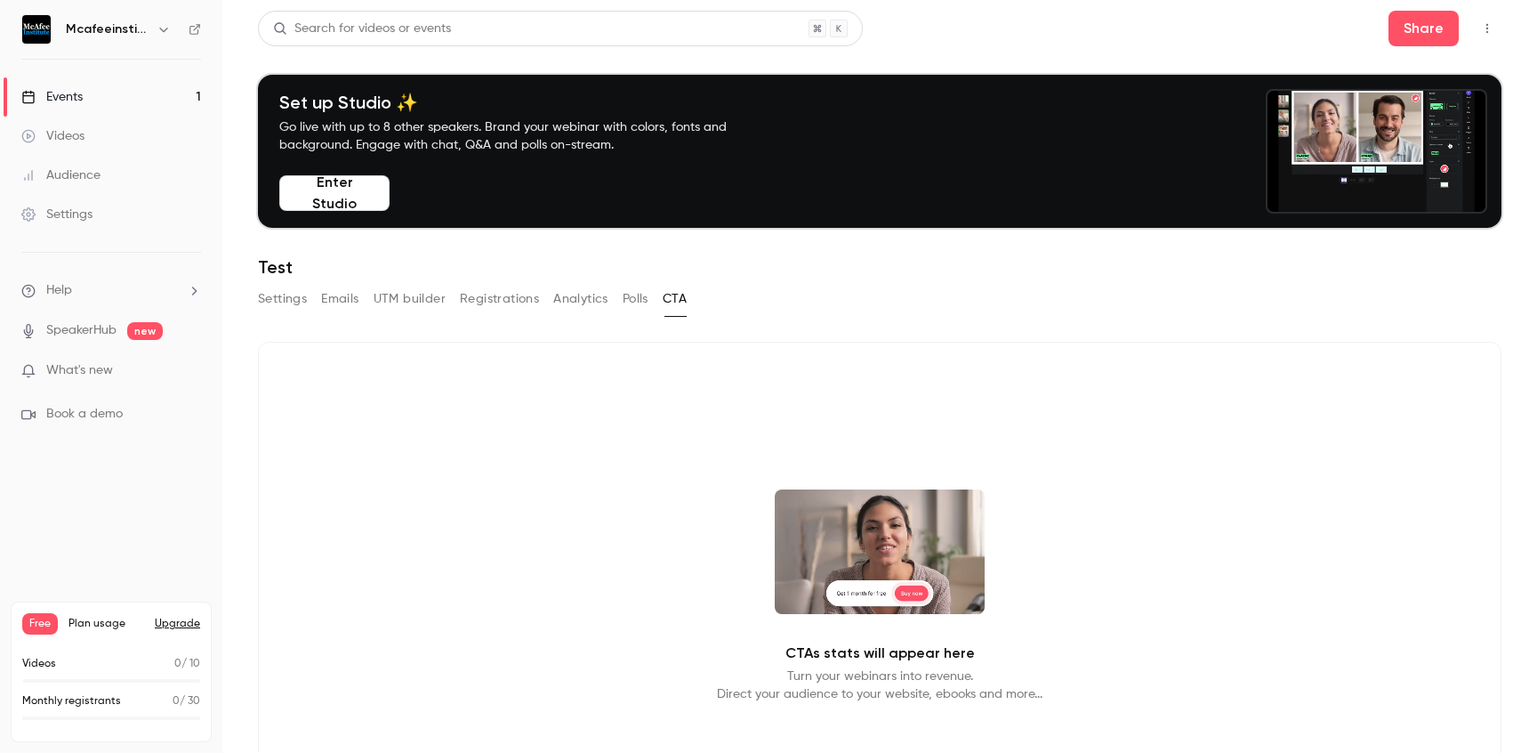
click at [483, 299] on button "Registrations" at bounding box center [499, 299] width 79 height 28
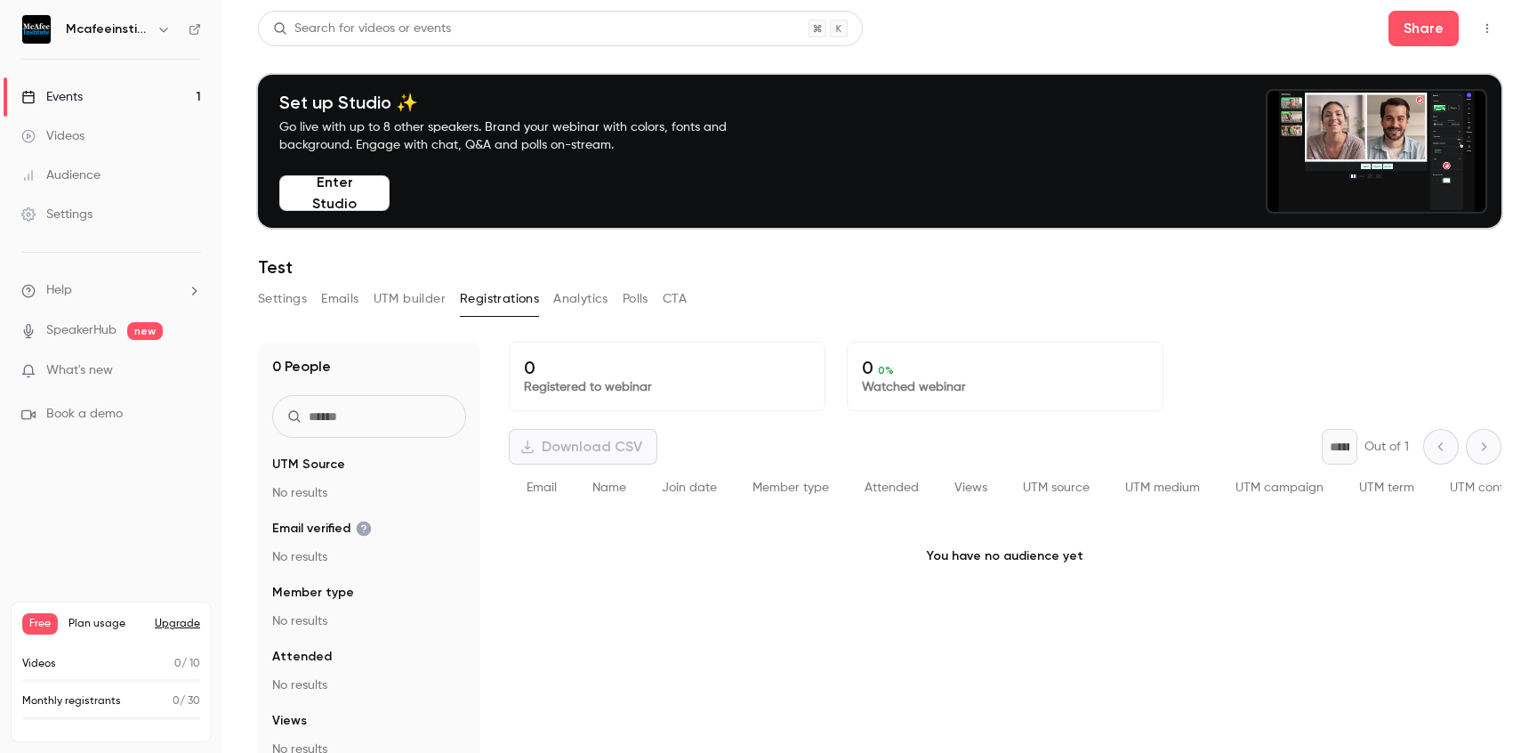
click at [432, 300] on button "UTM builder" at bounding box center [410, 299] width 72 height 28
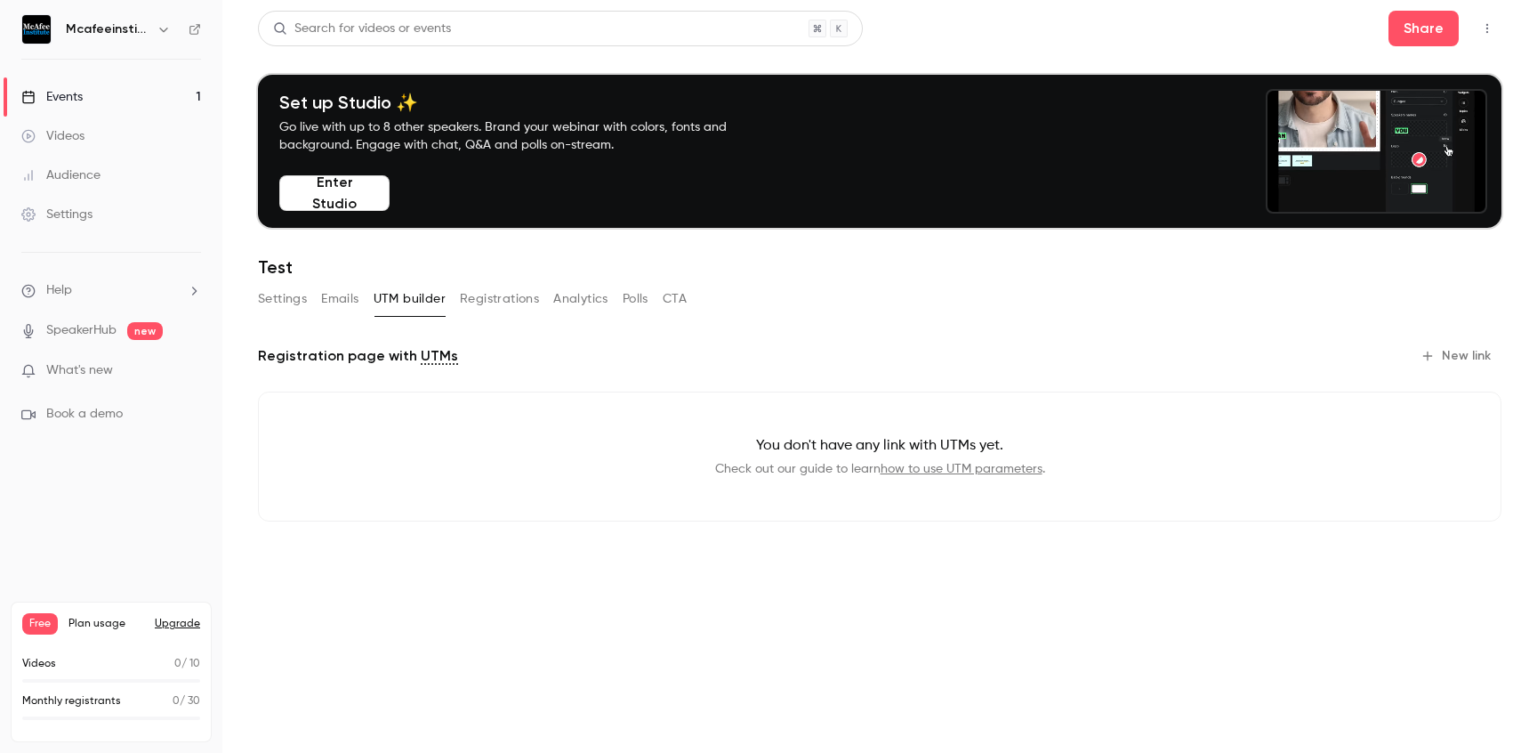
click at [353, 292] on button "Emails" at bounding box center [339, 299] width 37 height 28
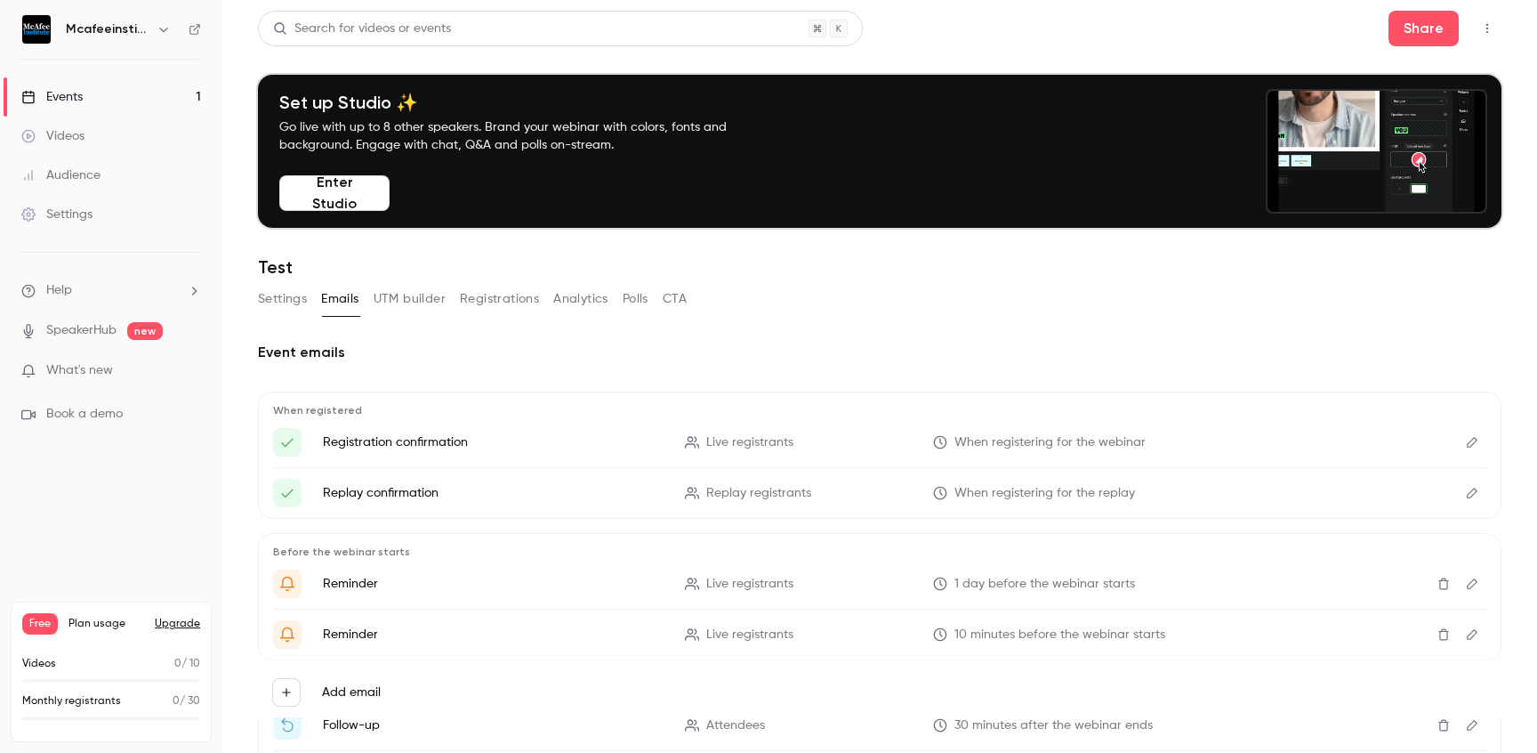
click at [286, 301] on button "Settings" at bounding box center [282, 299] width 49 height 28
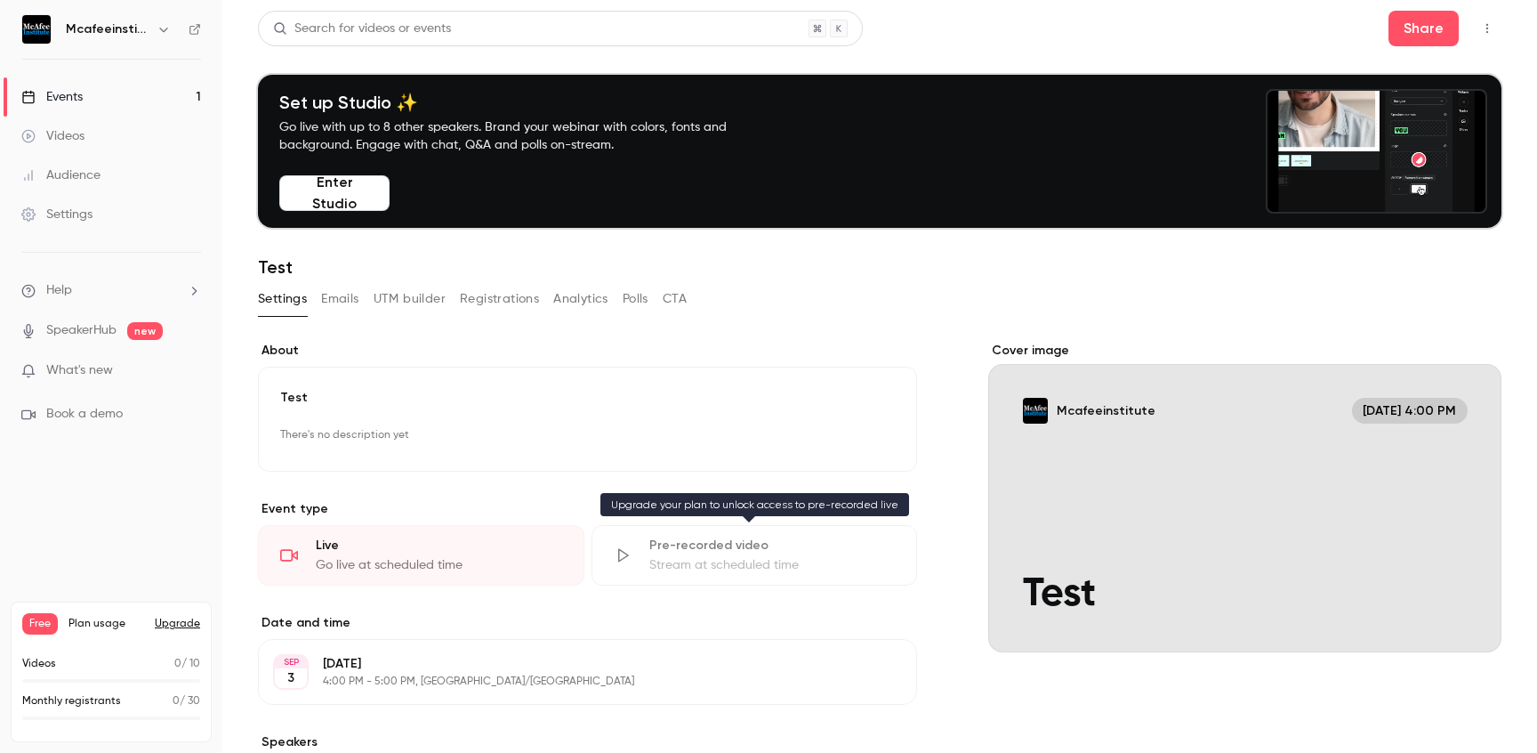
click at [678, 549] on div "Pre-recorded video" at bounding box center [772, 545] width 246 height 18
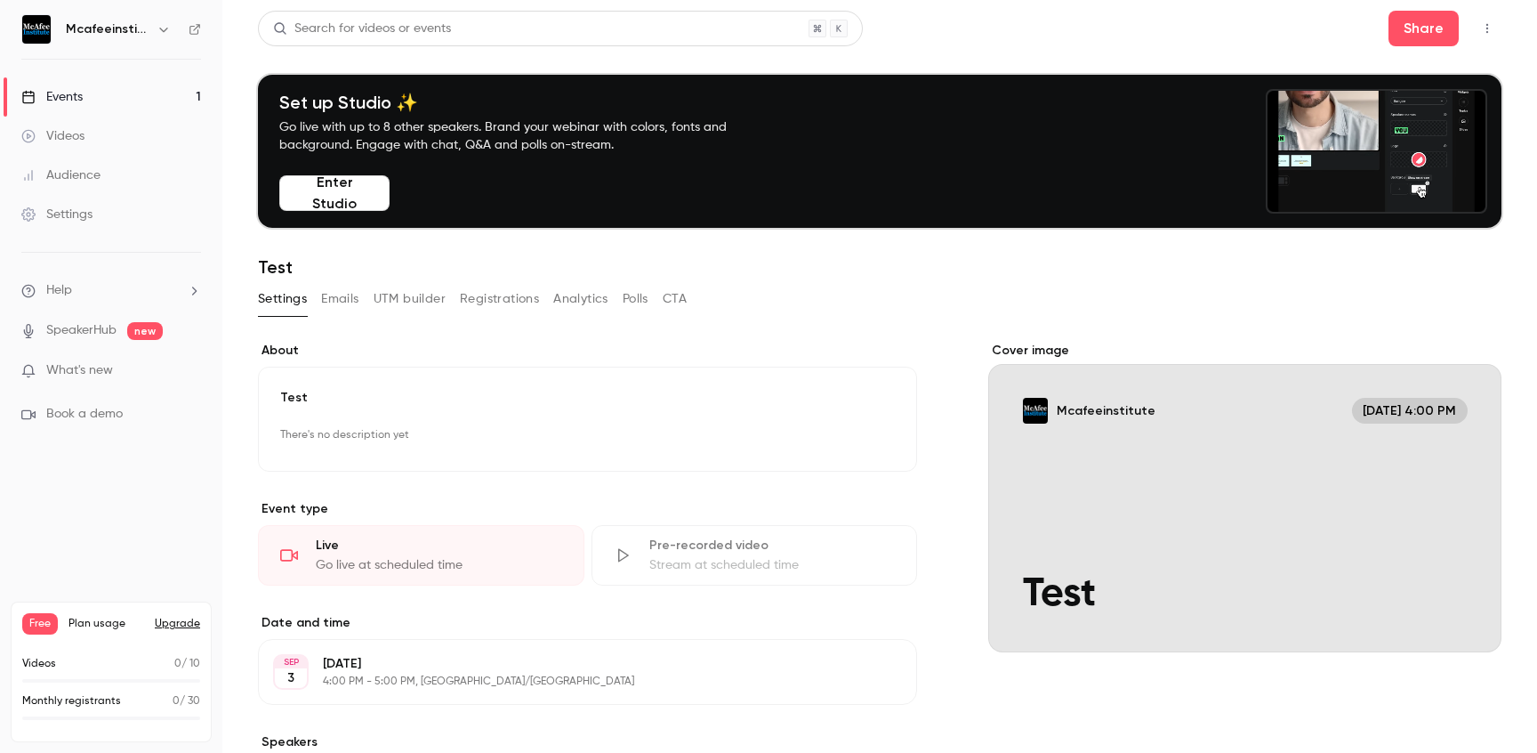
click at [678, 549] on div "Pre-recorded video" at bounding box center [772, 545] width 246 height 18
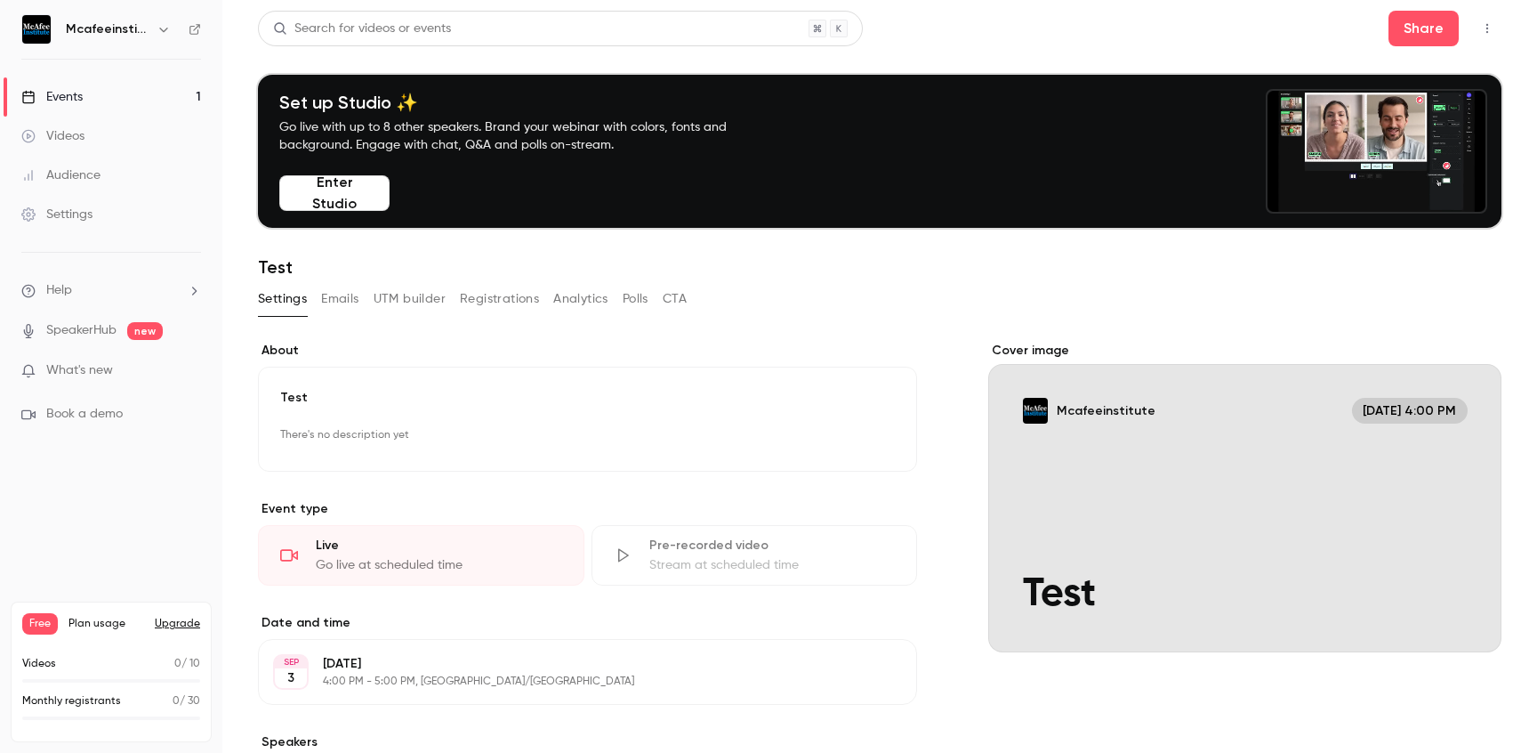
click at [77, 330] on link "SpeakerHub" at bounding box center [81, 330] width 70 height 19
